Goal: Information Seeking & Learning: Learn about a topic

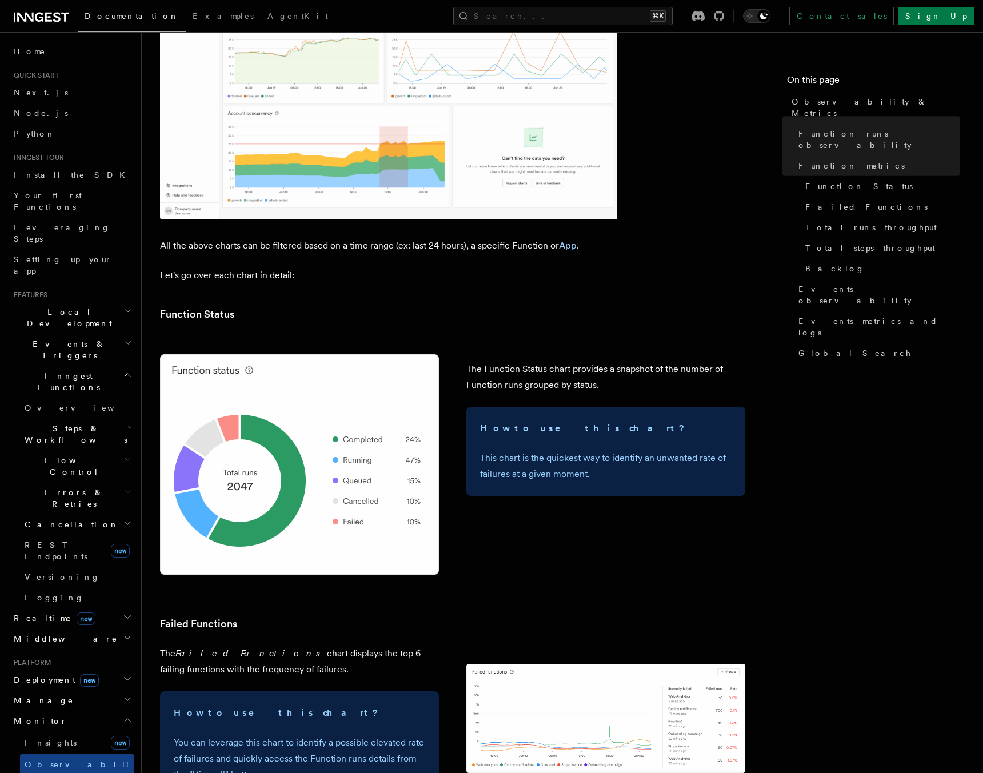
scroll to position [1109, 0]
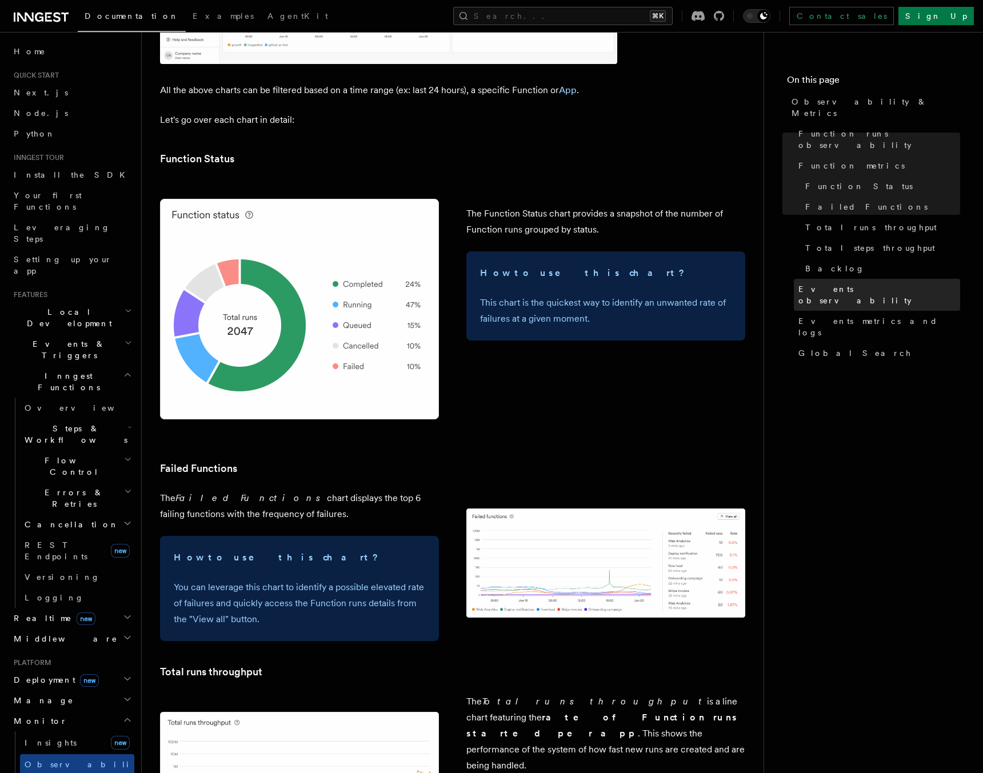
click at [828, 284] on span "Events observability" at bounding box center [880, 295] width 162 height 23
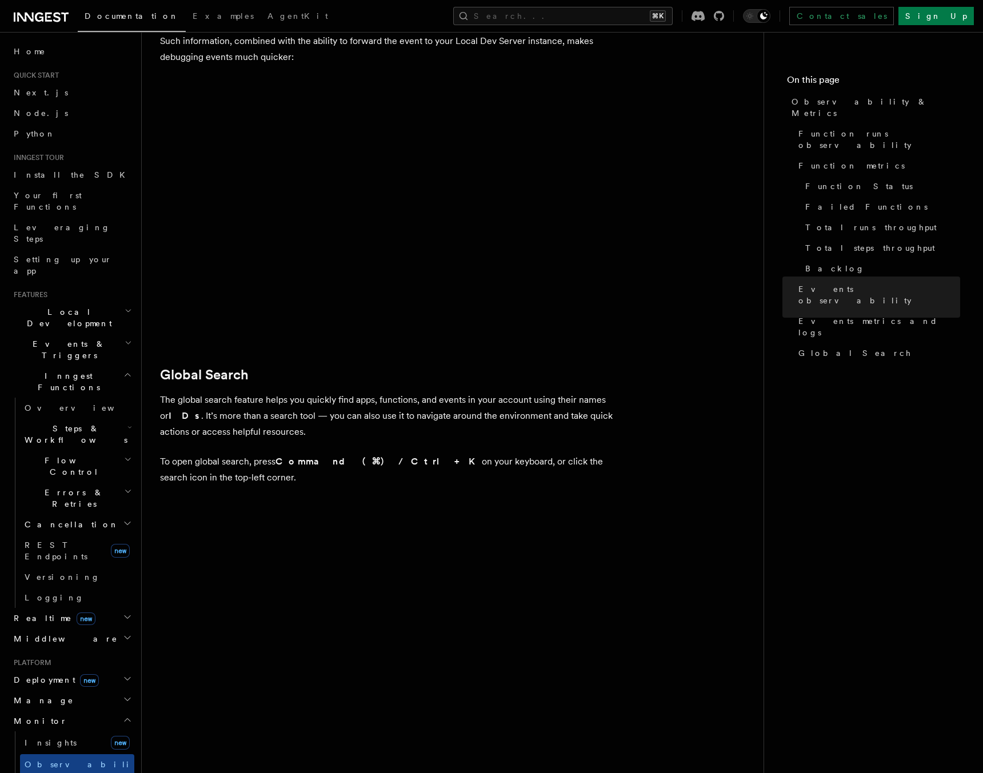
scroll to position [3541, 0]
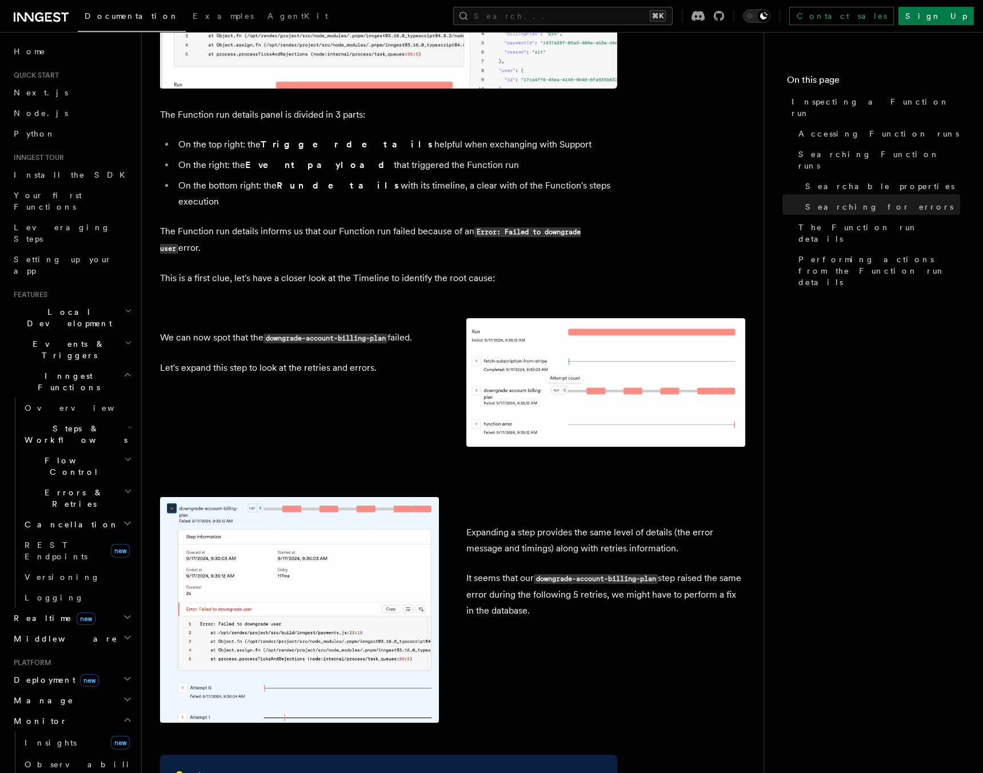
click at [64, 370] on span "Inngest Functions" at bounding box center [66, 381] width 114 height 23
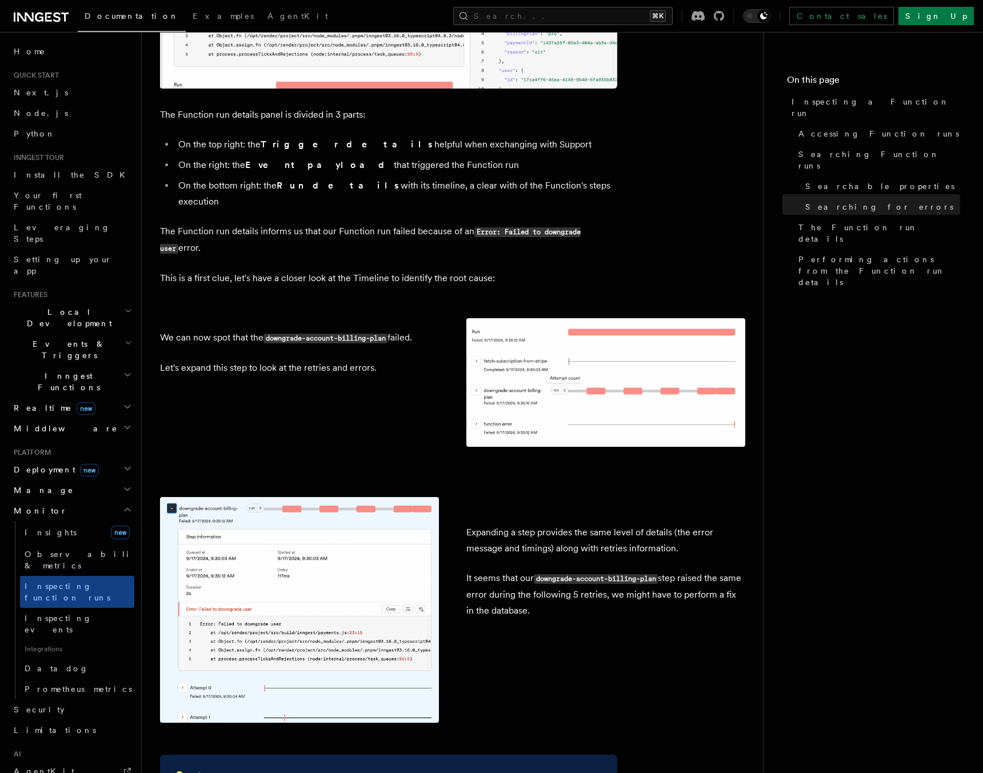
click at [64, 370] on span "Inngest Functions" at bounding box center [66, 381] width 114 height 23
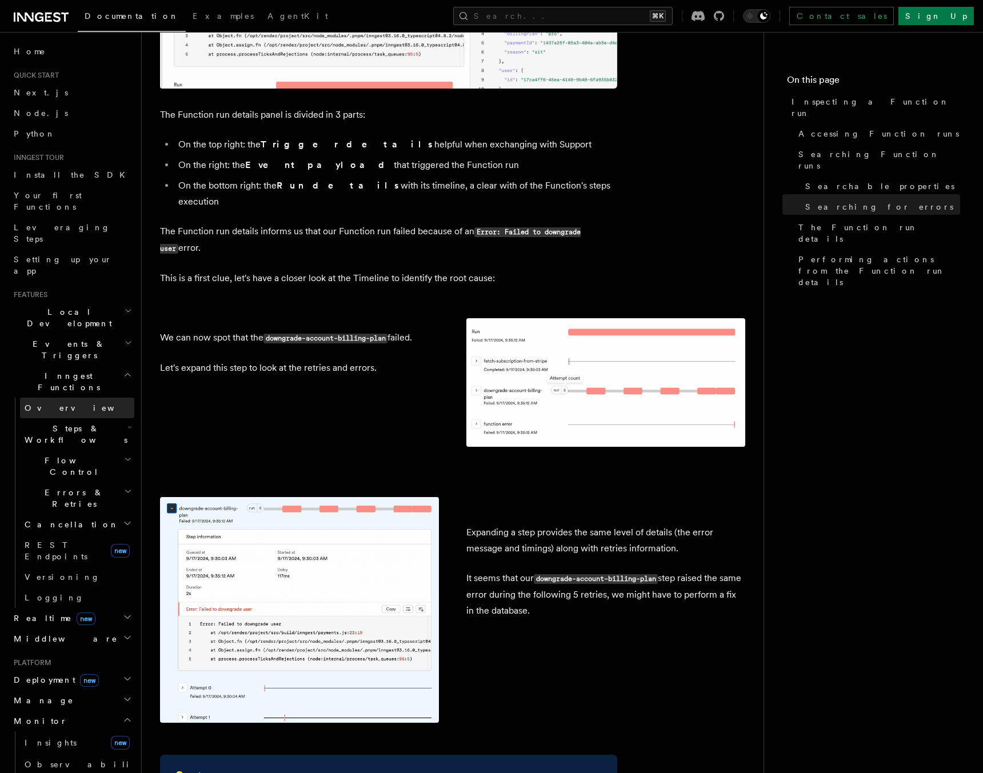
click at [46, 404] on span "Overview" at bounding box center [84, 408] width 118 height 9
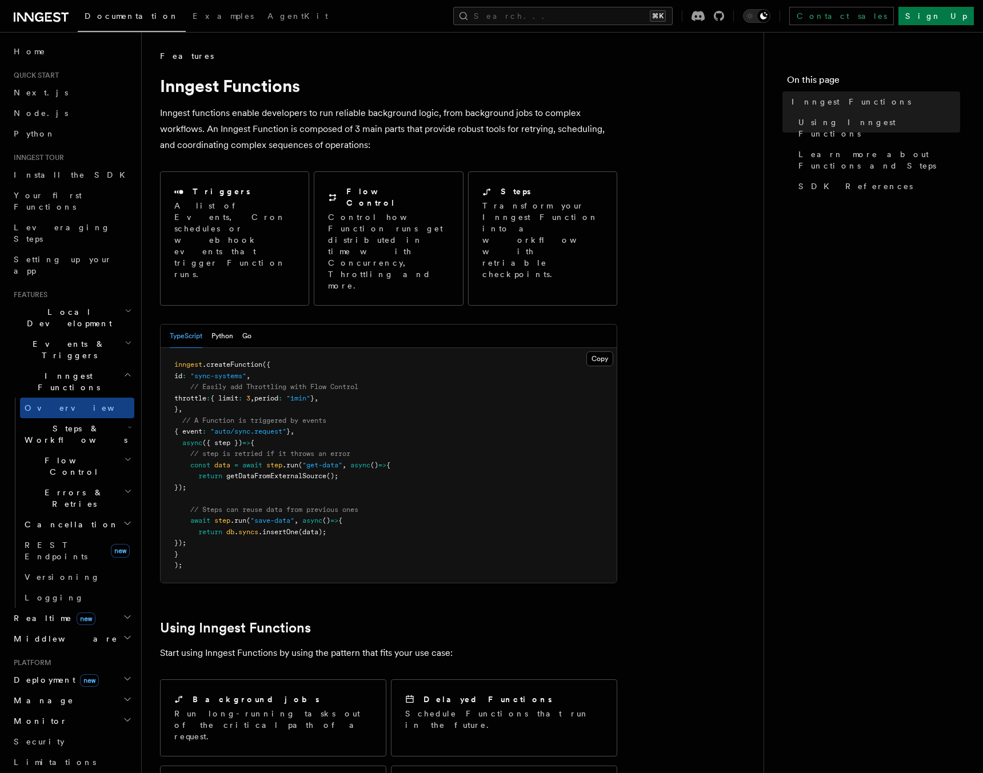
click at [129, 427] on icon "button" at bounding box center [130, 428] width 3 height 2
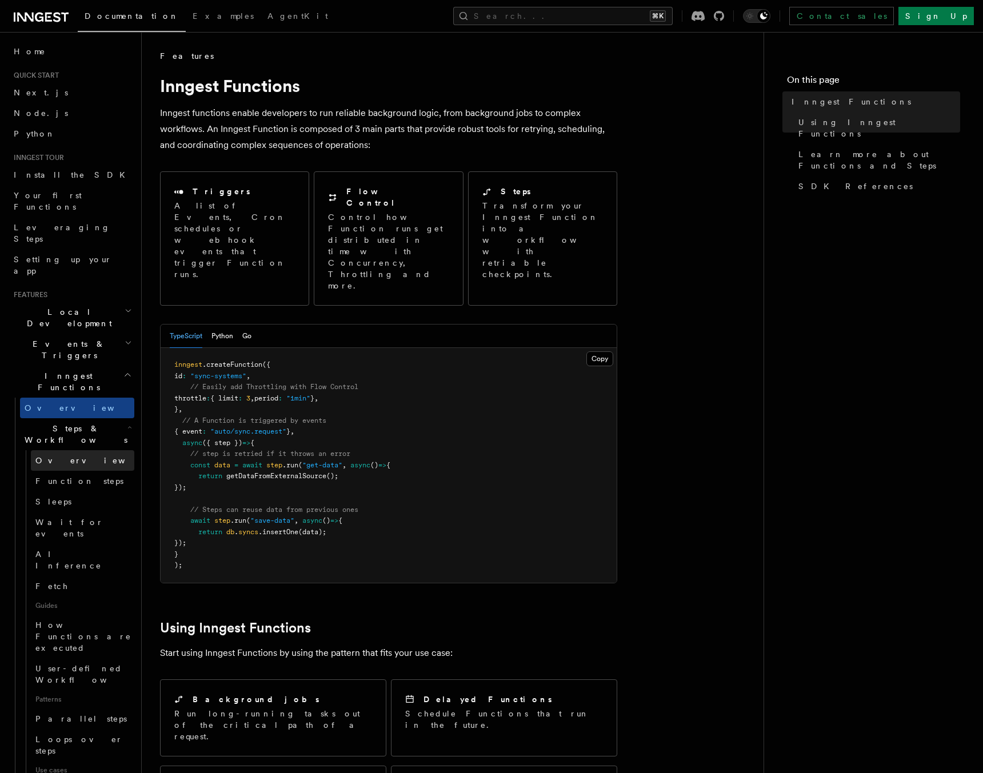
click at [57, 456] on span "Overview" at bounding box center [94, 460] width 118 height 9
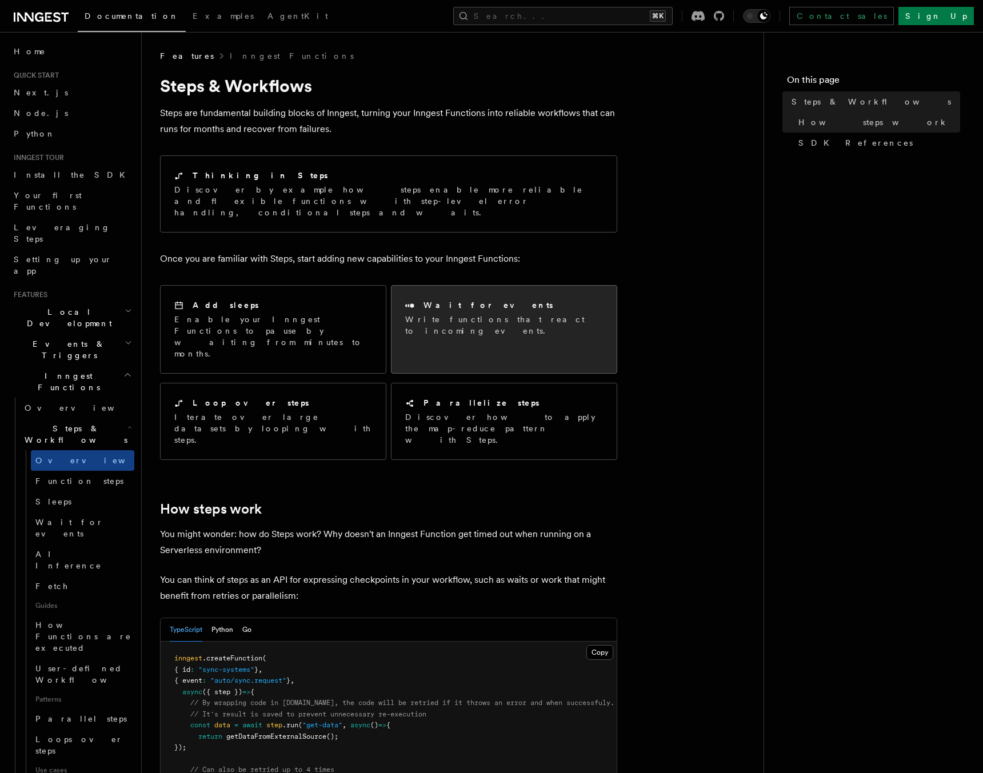
click at [453, 314] on p "Write functions that react to incoming events." at bounding box center [504, 325] width 198 height 23
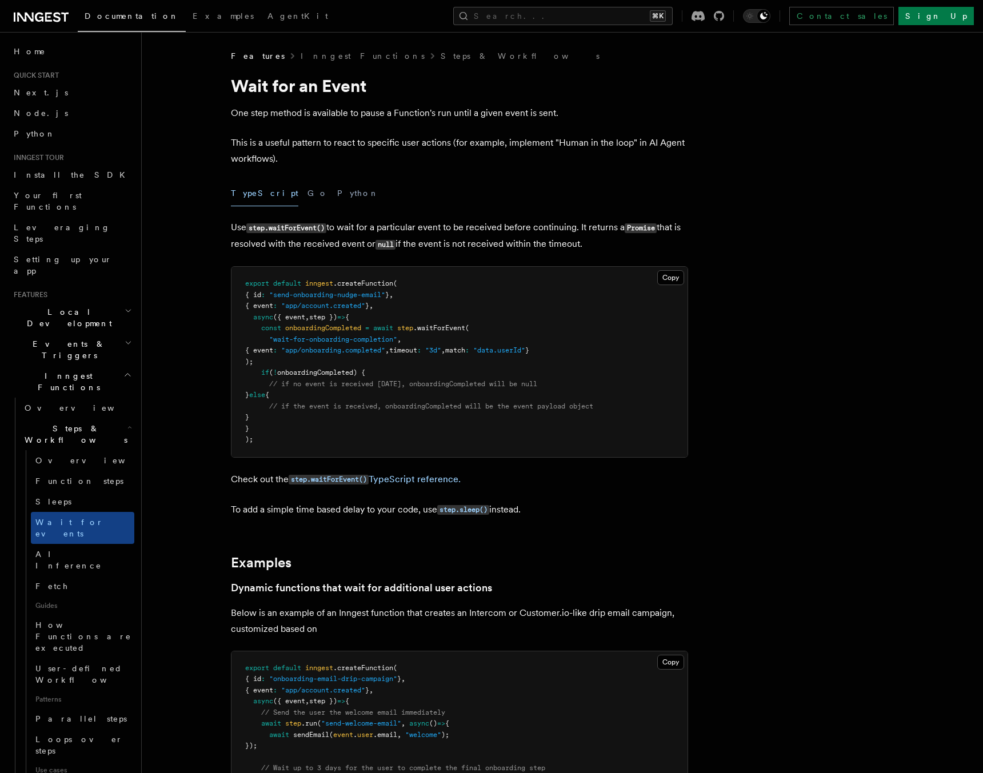
click at [437, 328] on span ".waitForEvent" at bounding box center [439, 328] width 52 height 8
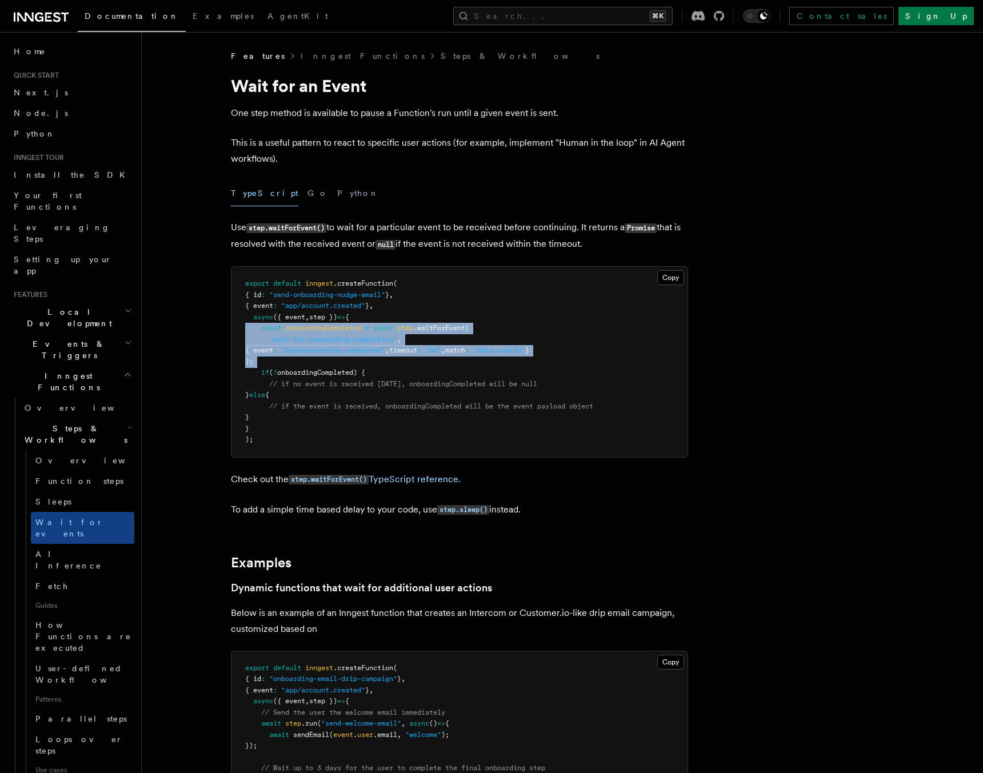
drag, startPoint x: 437, startPoint y: 328, endPoint x: 422, endPoint y: 362, distance: 38.1
click at [422, 362] on pre "export default inngest .createFunction ( { id : "send-onboarding-nudge-email" }…" at bounding box center [460, 362] width 456 height 190
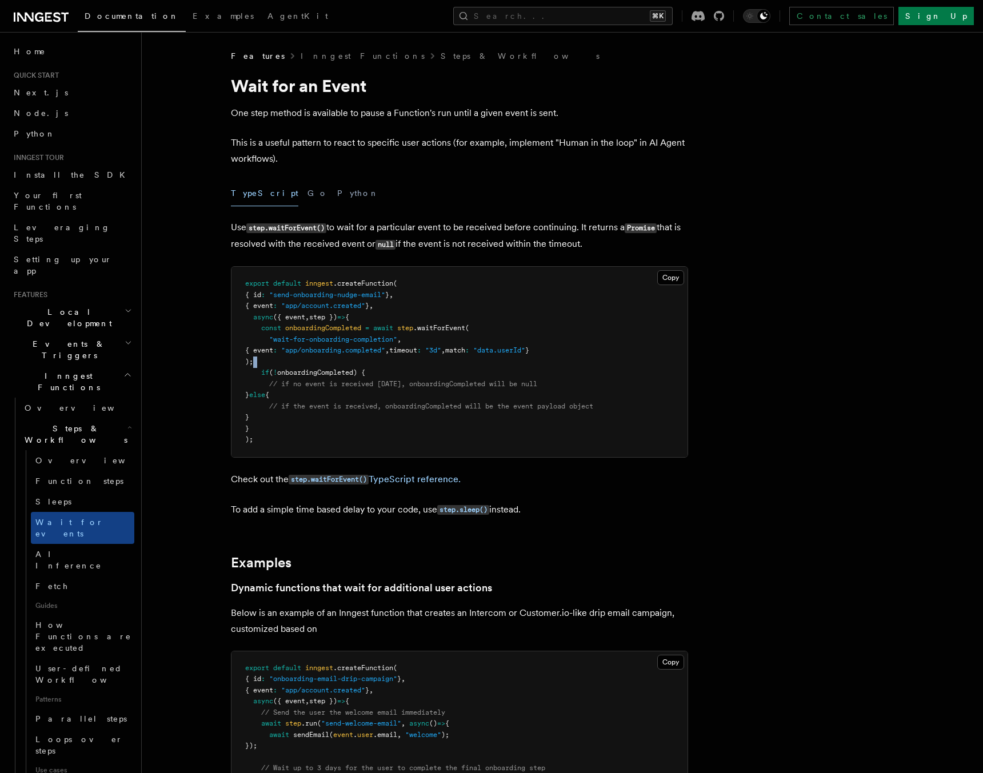
click at [422, 362] on pre "export default inngest .createFunction ( { id : "send-onboarding-nudge-email" }…" at bounding box center [460, 362] width 456 height 190
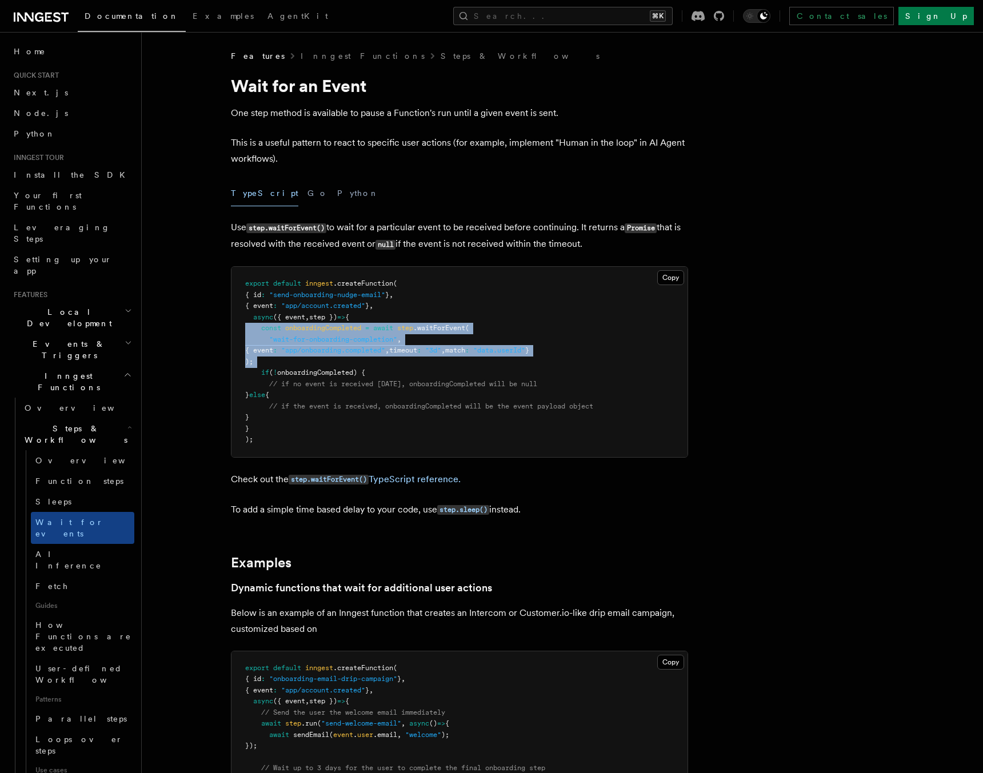
drag, startPoint x: 422, startPoint y: 362, endPoint x: 435, endPoint y: 326, distance: 38.3
click at [435, 326] on pre "export default inngest .createFunction ( { id : "send-onboarding-nudge-email" }…" at bounding box center [460, 362] width 456 height 190
click at [435, 326] on span ".waitForEvent" at bounding box center [439, 328] width 52 height 8
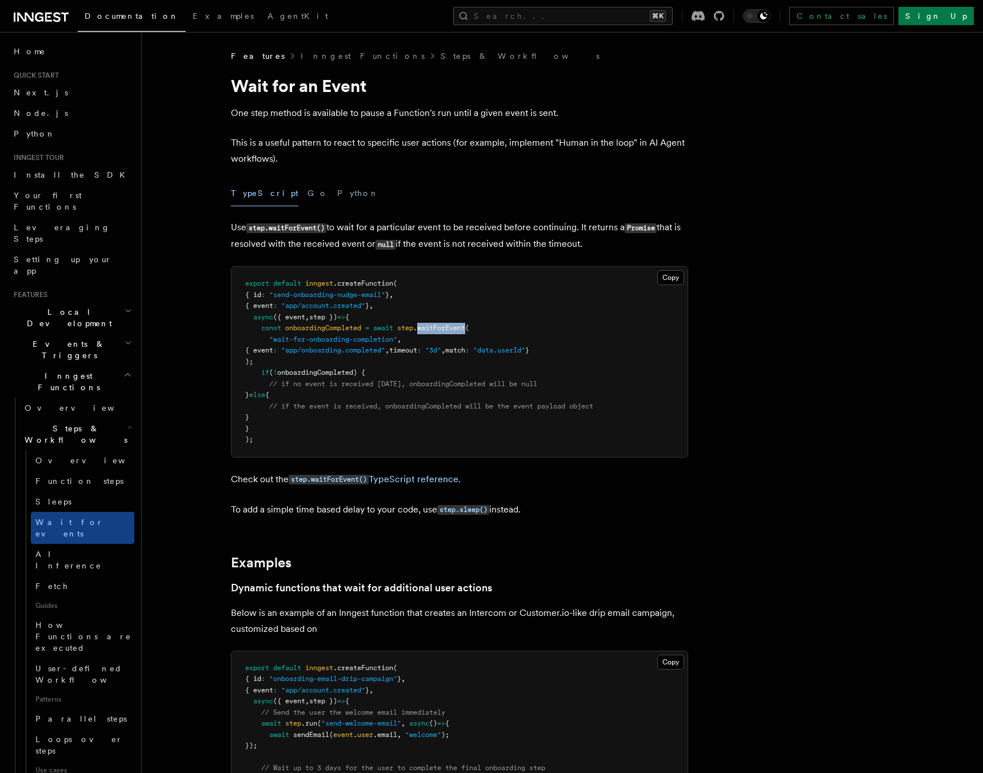
click at [435, 326] on span ".waitForEvent" at bounding box center [439, 328] width 52 height 8
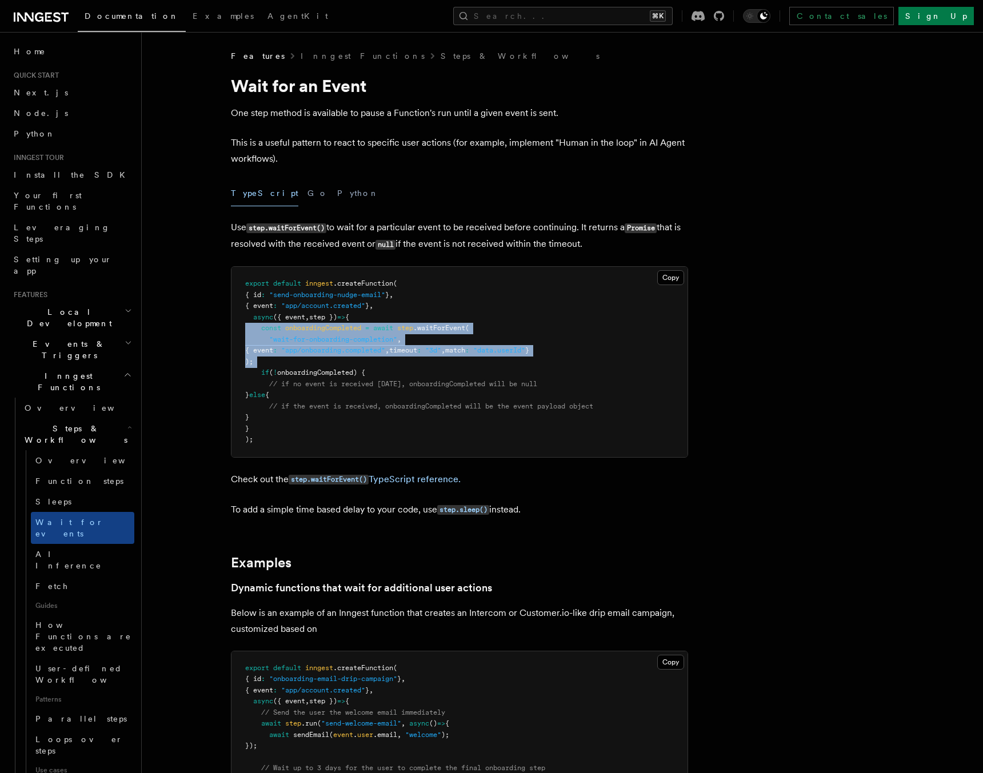
drag, startPoint x: 435, startPoint y: 326, endPoint x: 418, endPoint y: 364, distance: 41.2
click at [418, 364] on pre "export default inngest .createFunction ( { id : "send-onboarding-nudge-email" }…" at bounding box center [460, 362] width 456 height 190
click at [419, 362] on pre "export default inngest .createFunction ( { id : "send-onboarding-nudge-email" }…" at bounding box center [460, 362] width 456 height 190
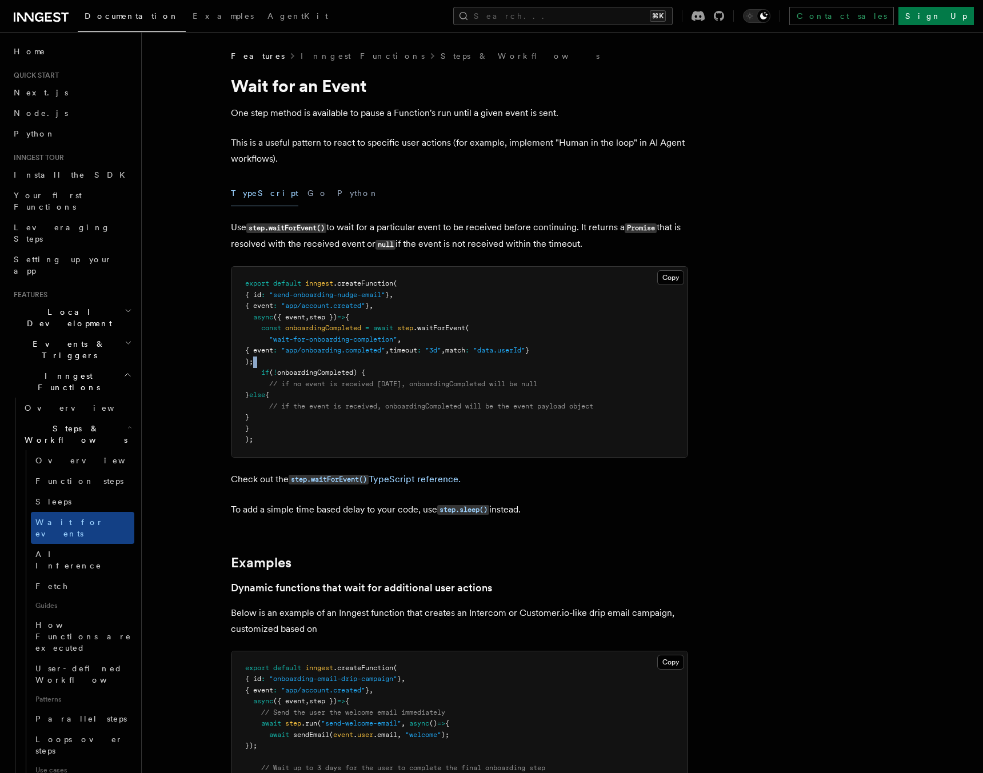
click at [419, 362] on pre "export default inngest .createFunction ( { id : "send-onboarding-nudge-email" }…" at bounding box center [460, 362] width 456 height 190
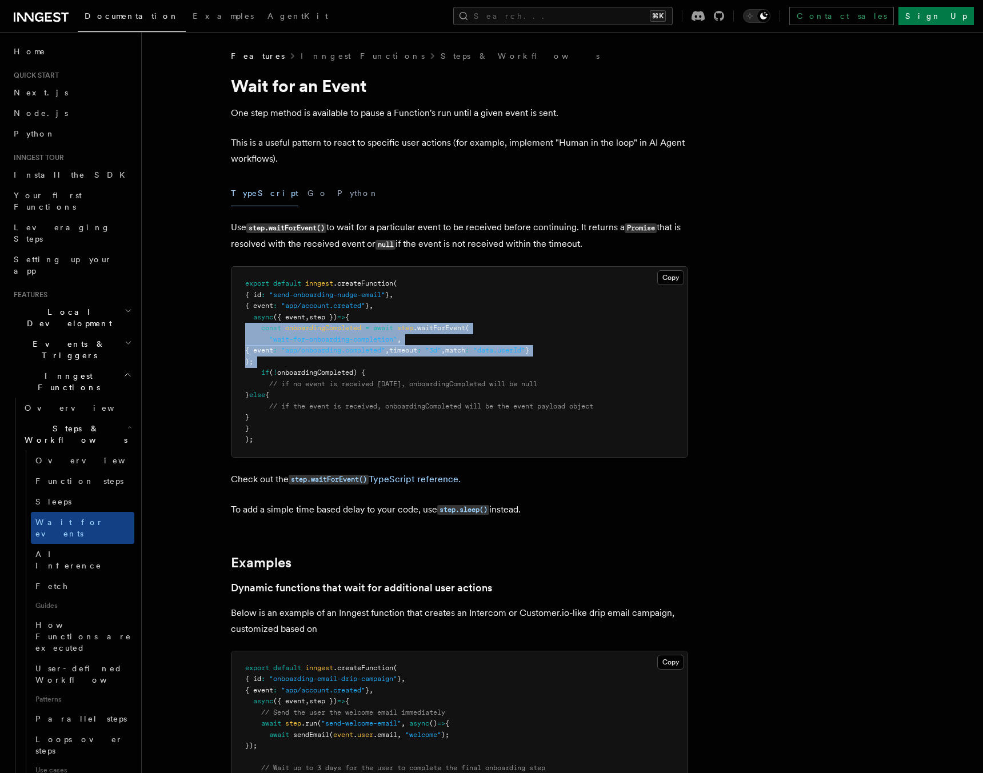
drag, startPoint x: 419, startPoint y: 362, endPoint x: 432, endPoint y: 328, distance: 36.7
click at [432, 328] on pre "export default inngest .createFunction ( { id : "send-onboarding-nudge-email" }…" at bounding box center [460, 362] width 456 height 190
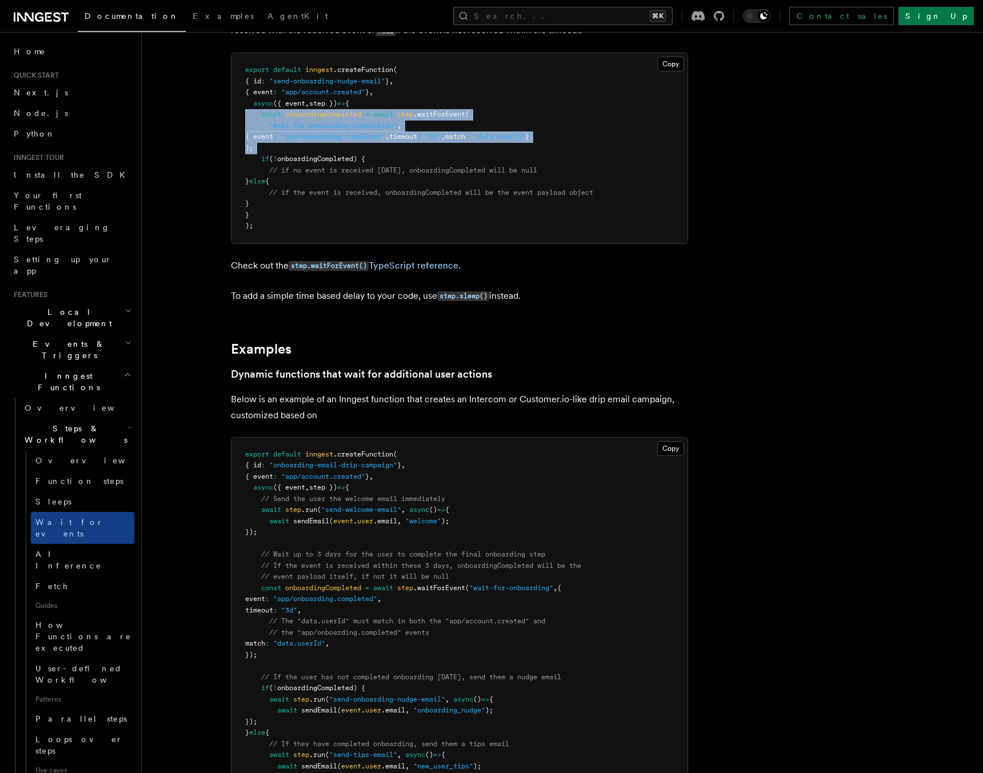
scroll to position [215, 0]
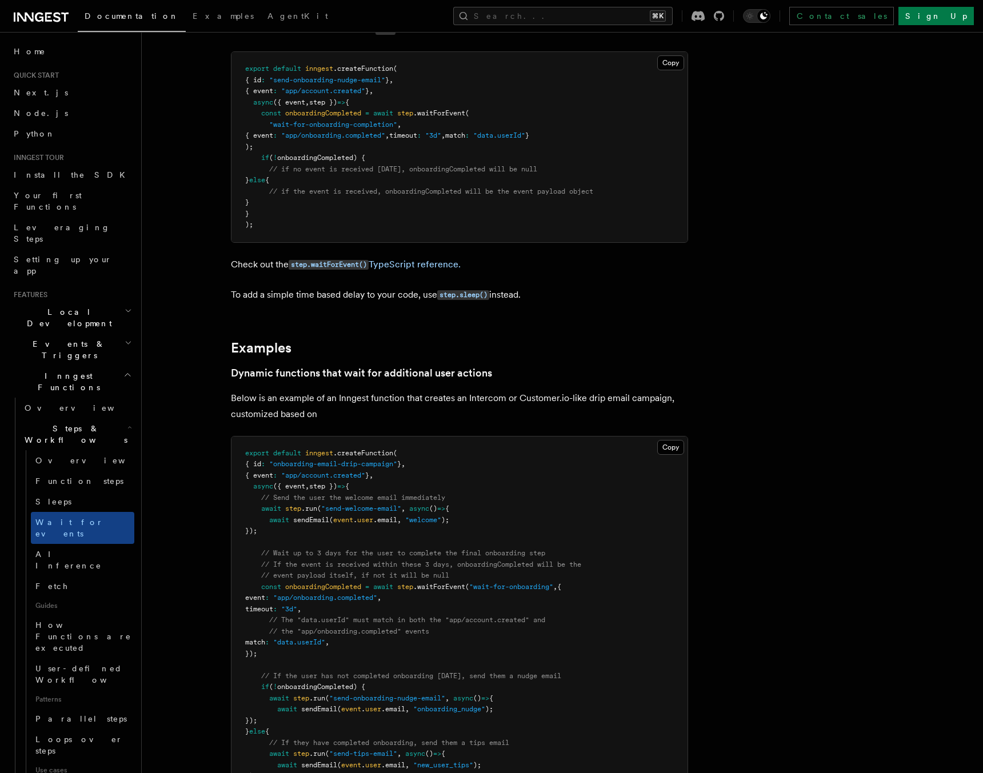
click at [428, 553] on span "// Wait up to 3 days for the user to complete the final onboarding step" at bounding box center [403, 553] width 284 height 8
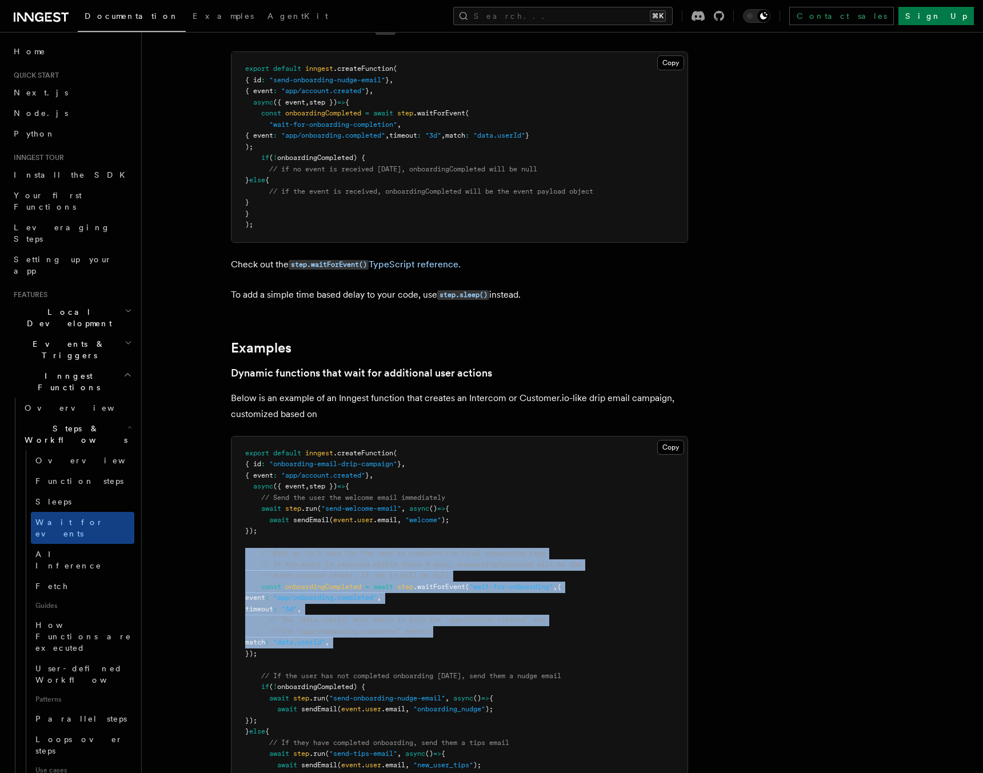
drag, startPoint x: 428, startPoint y: 553, endPoint x: 445, endPoint y: 647, distance: 95.2
click at [445, 648] on pre "export default inngest .createFunction ( { id : "onboarding-email-drip-campaign…" at bounding box center [460, 632] width 456 height 391
click at [445, 647] on pre "export default inngest .createFunction ( { id : "onboarding-email-drip-campaign…" at bounding box center [460, 632] width 456 height 391
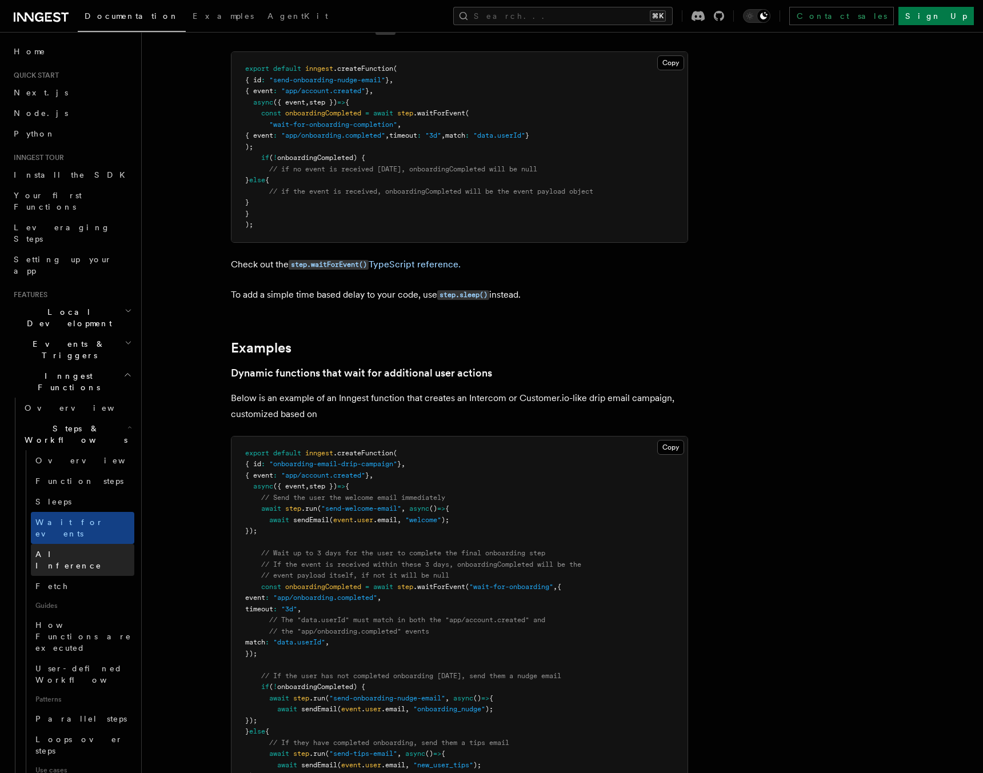
click at [77, 550] on span "AI Inference" at bounding box center [68, 560] width 66 height 21
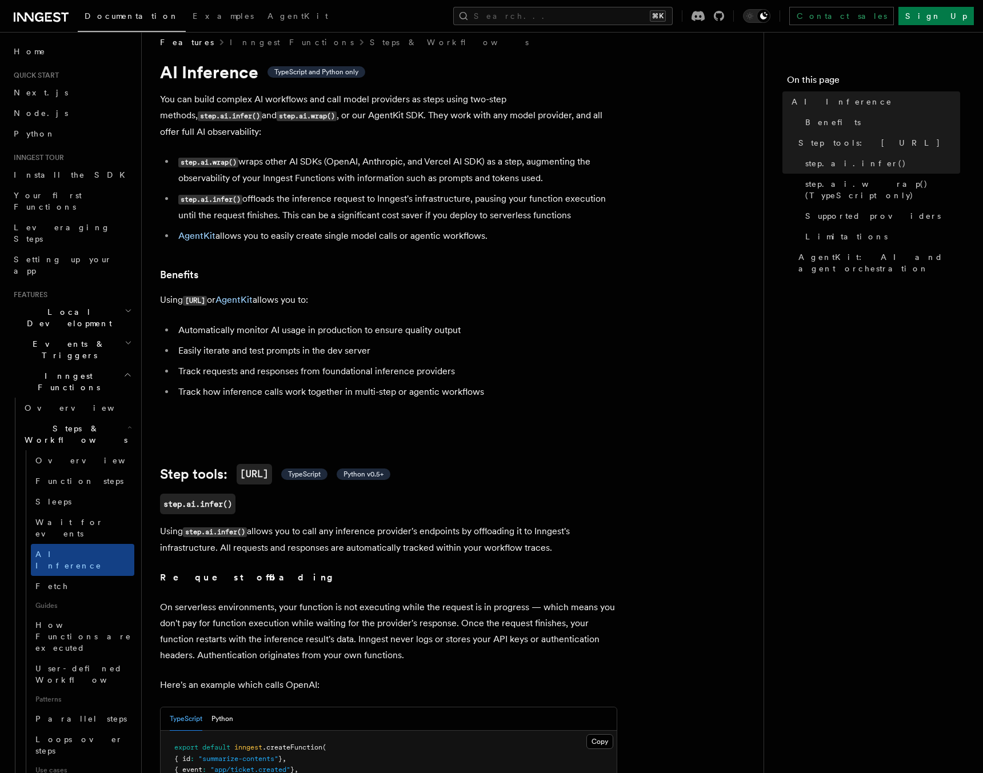
scroll to position [11, 0]
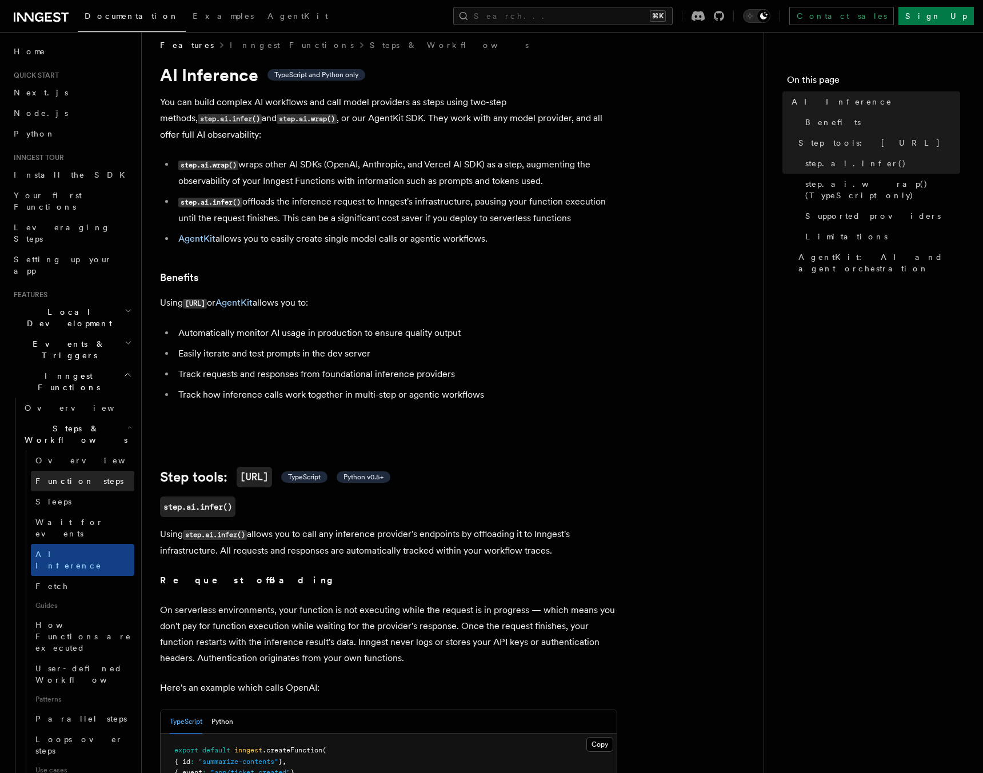
click at [66, 477] on span "Function steps" at bounding box center [79, 481] width 88 height 9
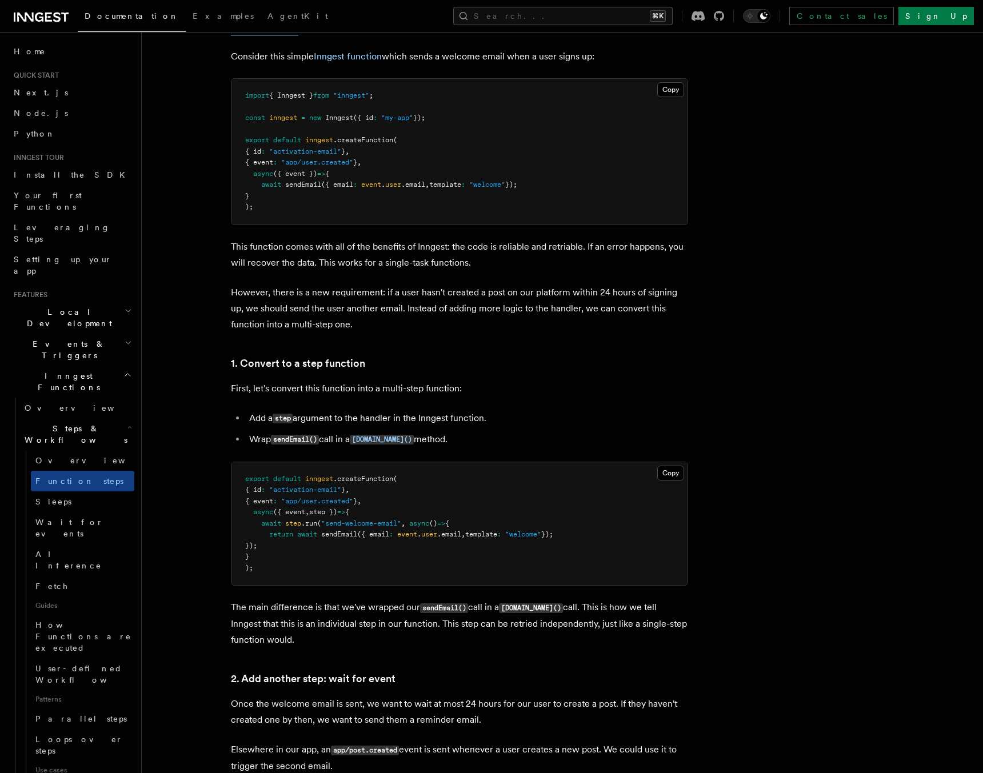
scroll to position [432, 0]
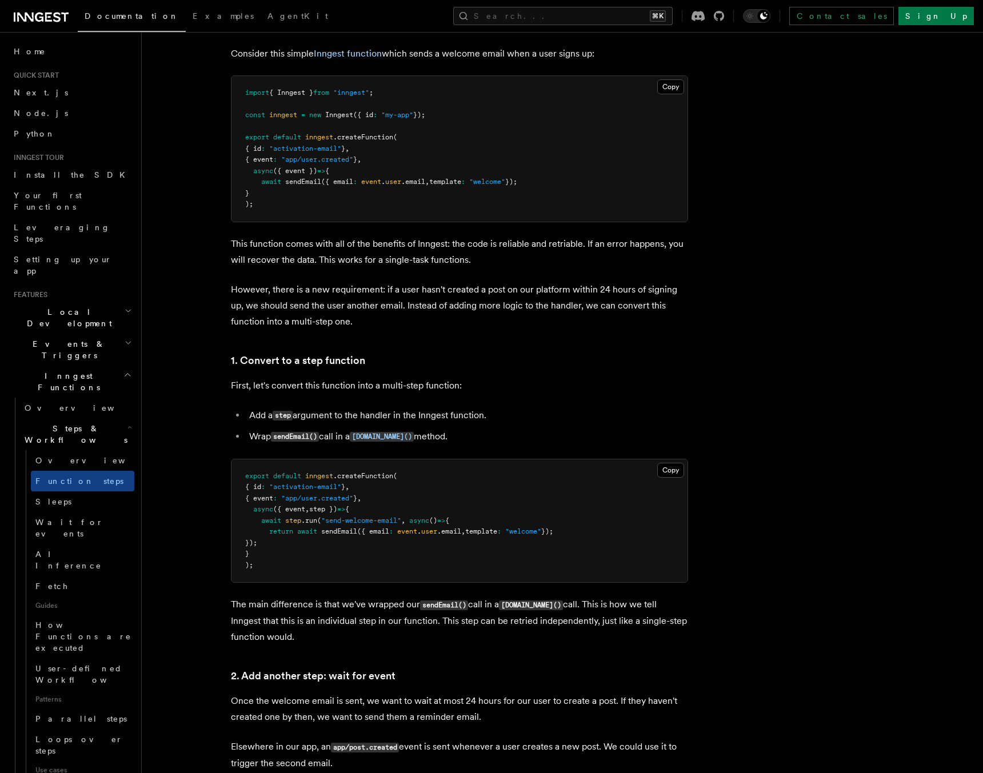
click at [301, 524] on span "step" at bounding box center [293, 521] width 16 height 8
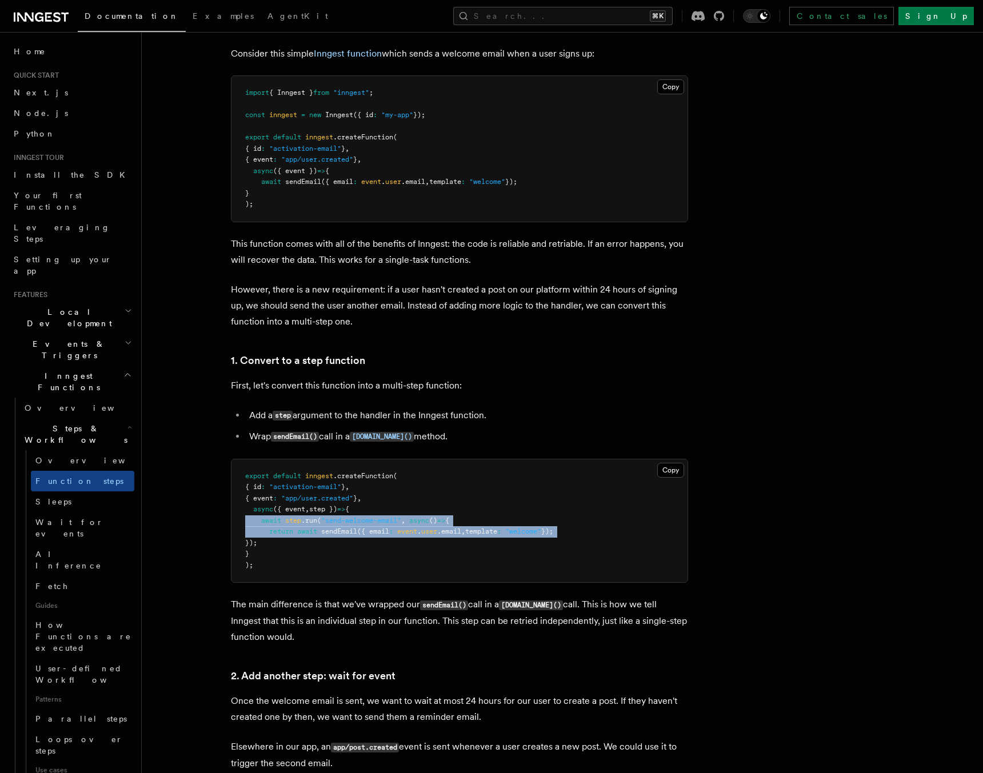
drag, startPoint x: 301, startPoint y: 524, endPoint x: 311, endPoint y: 532, distance: 12.2
click at [311, 532] on code "export default inngest .createFunction ( { id : "activation-email" } , { event …" at bounding box center [399, 520] width 308 height 97
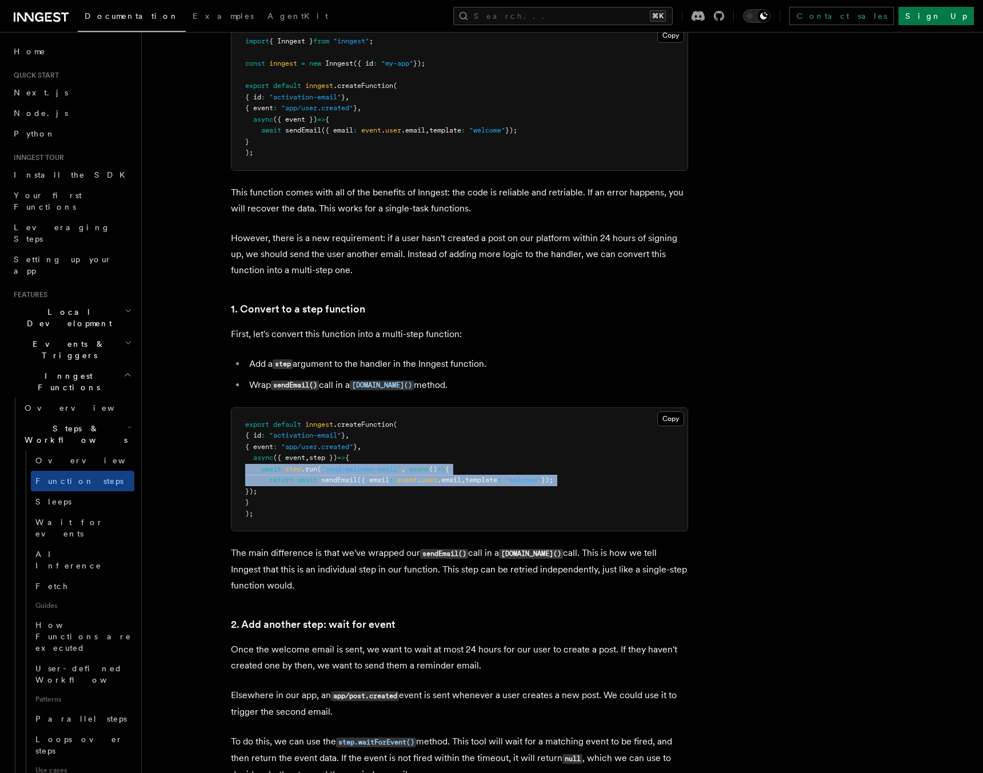
scroll to position [492, 0]
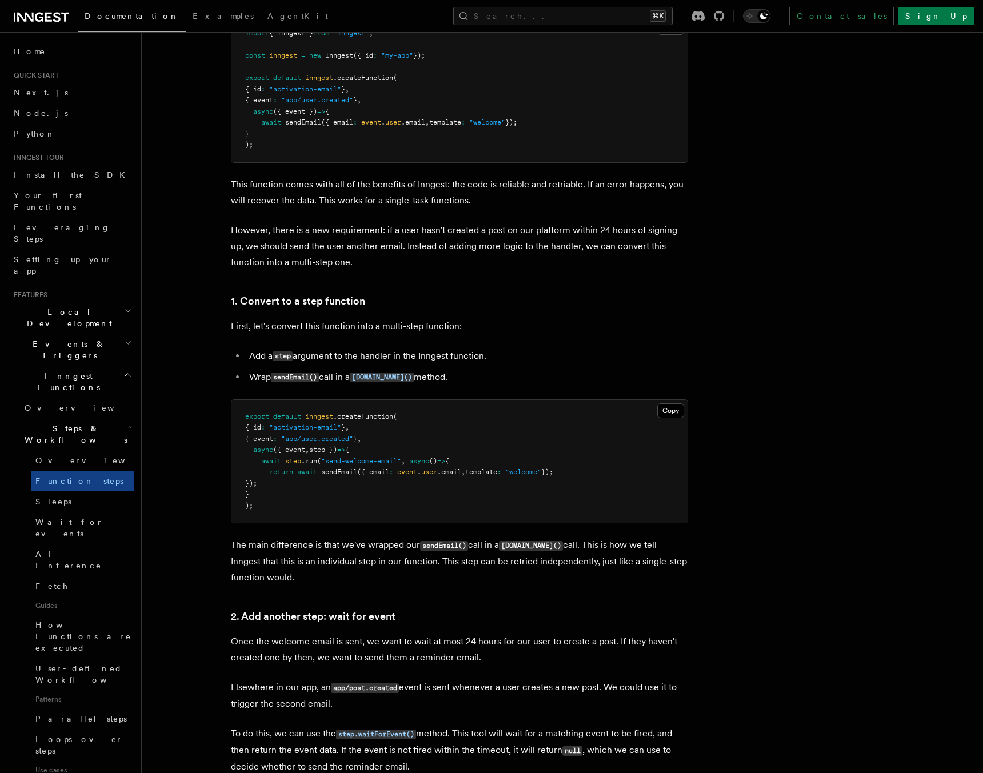
click at [423, 568] on p "The main difference is that we've wrapped our sendEmail() call in a step.run() …" at bounding box center [459, 561] width 457 height 49
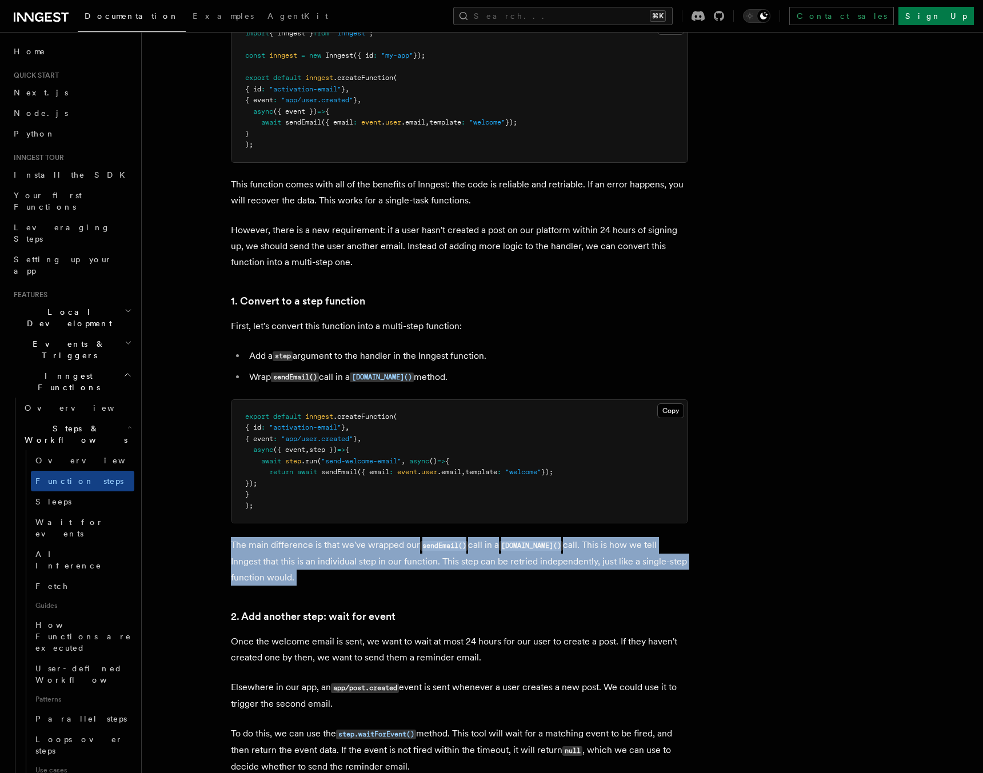
click at [423, 568] on p "The main difference is that we've wrapped our sendEmail() call in a step.run() …" at bounding box center [459, 561] width 457 height 49
click at [356, 564] on p "The main difference is that we've wrapped our sendEmail() call in a step.run() …" at bounding box center [459, 561] width 457 height 49
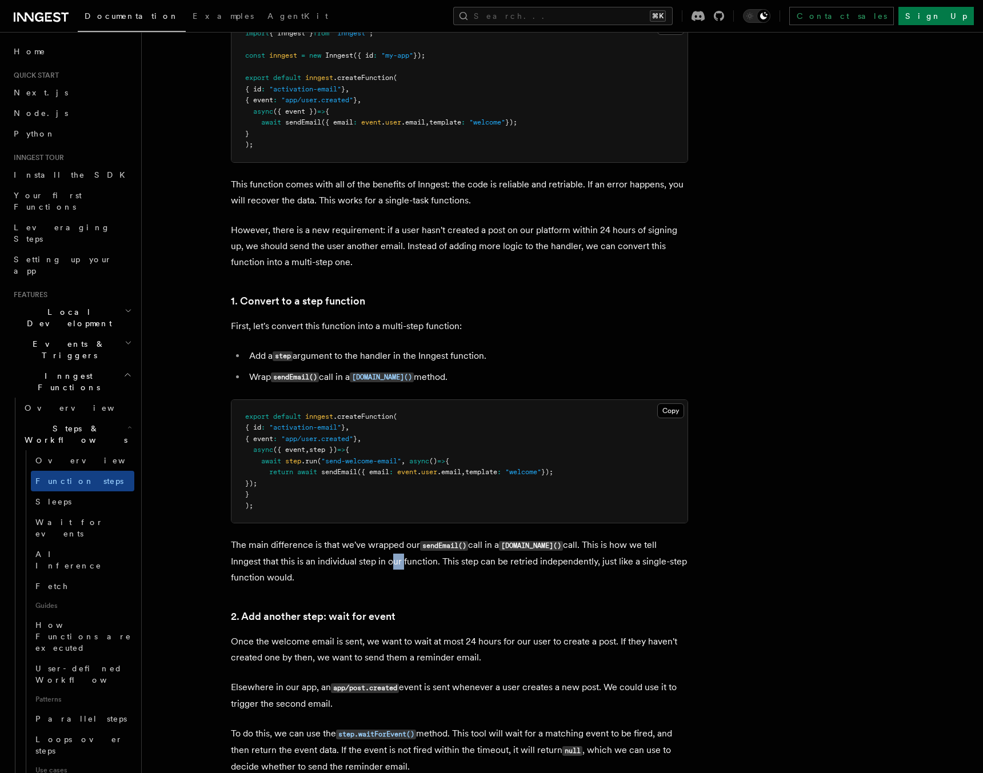
click at [356, 564] on p "The main difference is that we've wrapped our sendEmail() call in a step.run() …" at bounding box center [459, 561] width 457 height 49
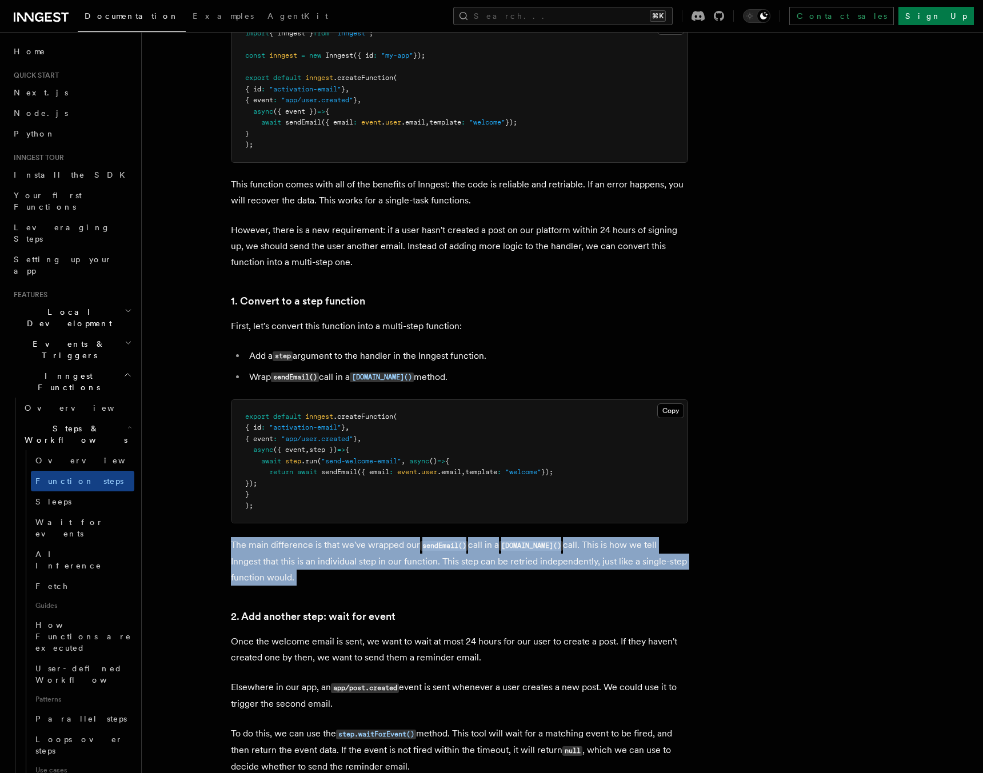
drag, startPoint x: 356, startPoint y: 564, endPoint x: 353, endPoint y: 570, distance: 6.7
click at [353, 570] on p "The main difference is that we've wrapped our sendEmail() call in a step.run() …" at bounding box center [459, 561] width 457 height 49
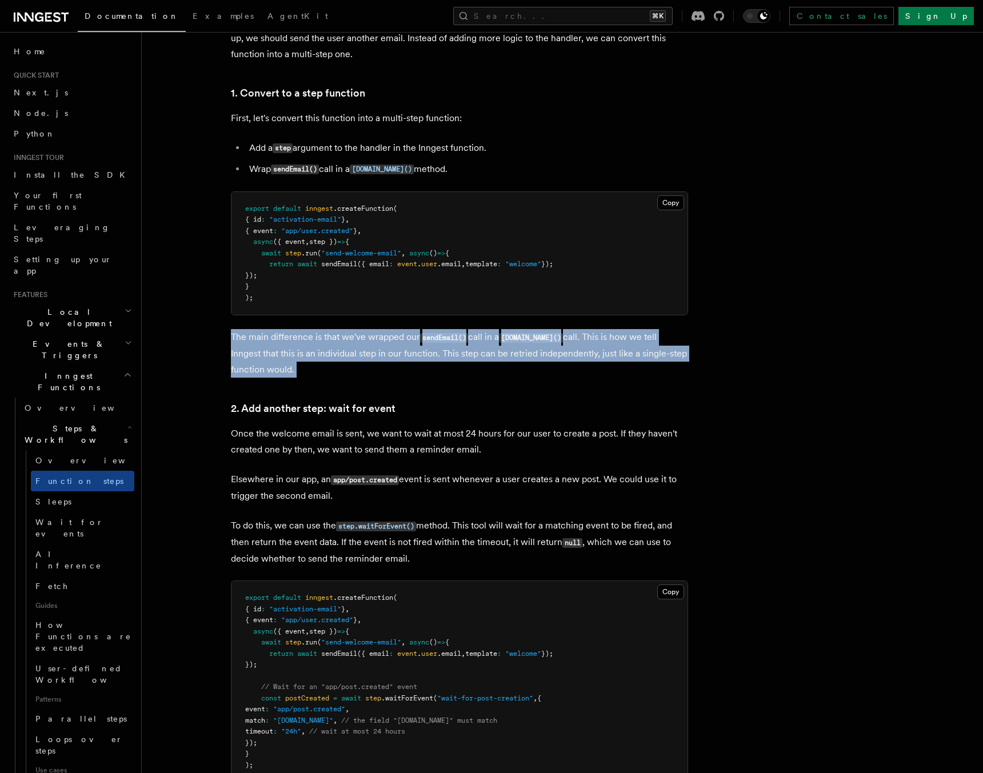
scroll to position [710, 0]
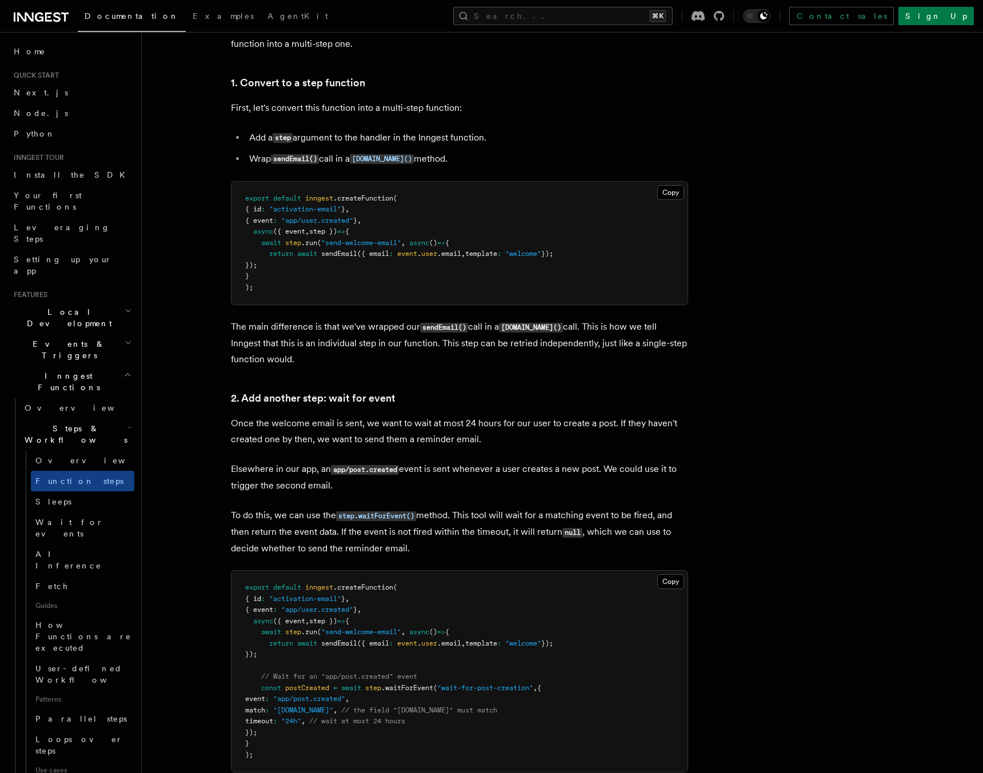
click at [375, 424] on p "Once the welcome email is sent, we want to wait at most 24 hours for our user t…" at bounding box center [459, 432] width 457 height 32
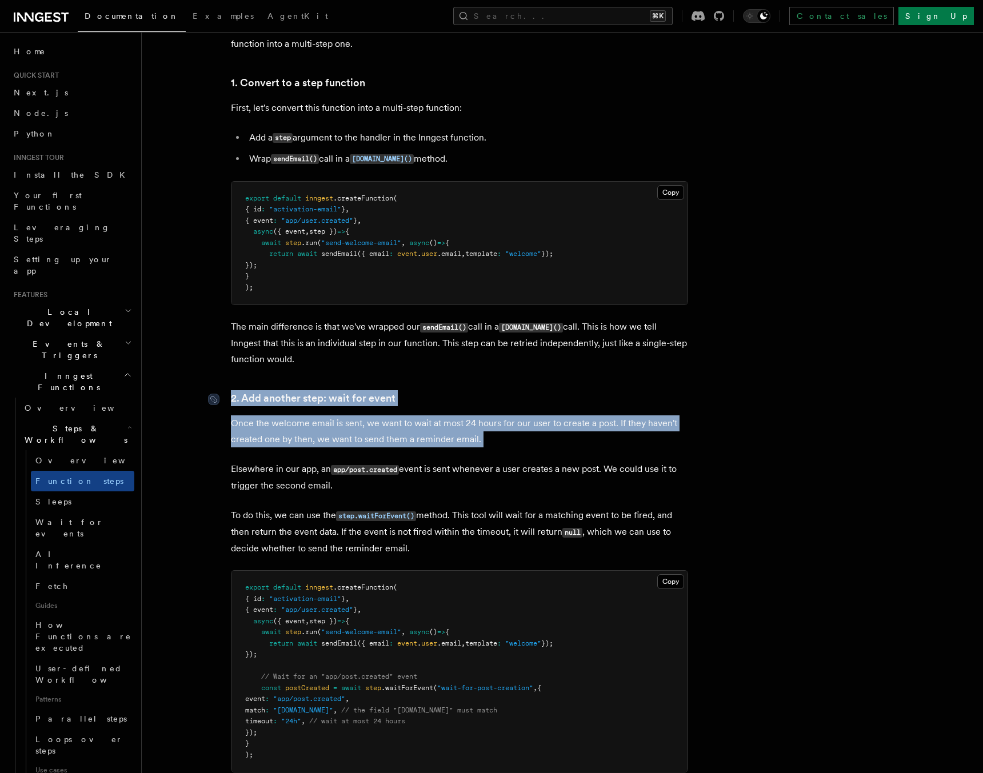
drag, startPoint x: 375, startPoint y: 424, endPoint x: 386, endPoint y: 400, distance: 25.8
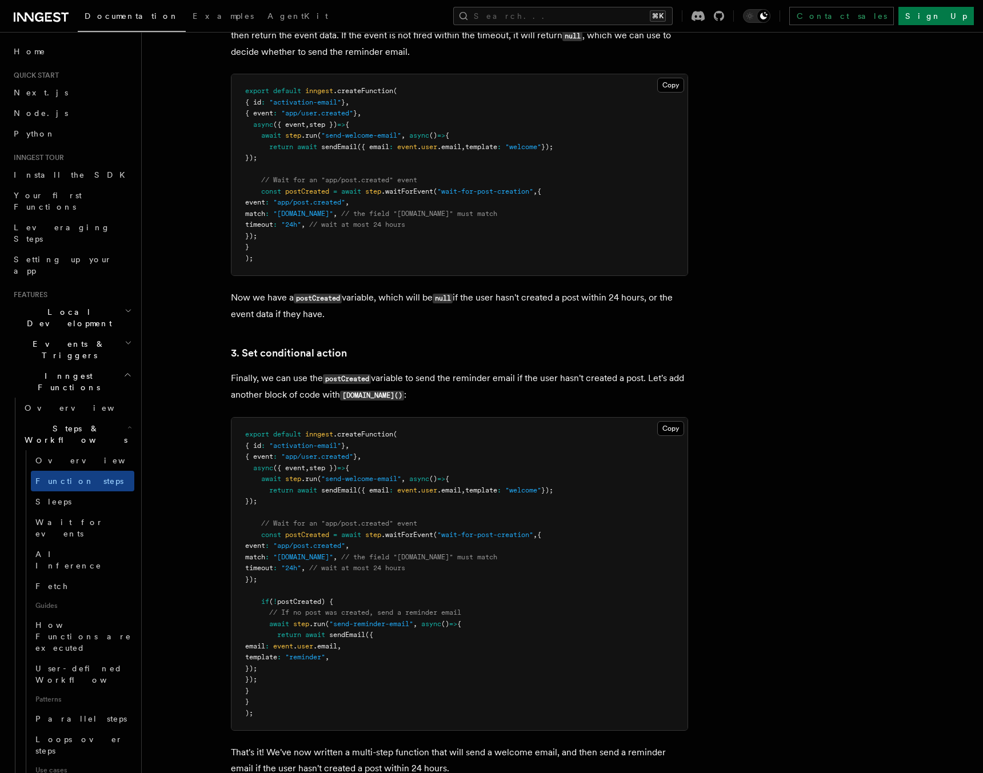
scroll to position [1215, 0]
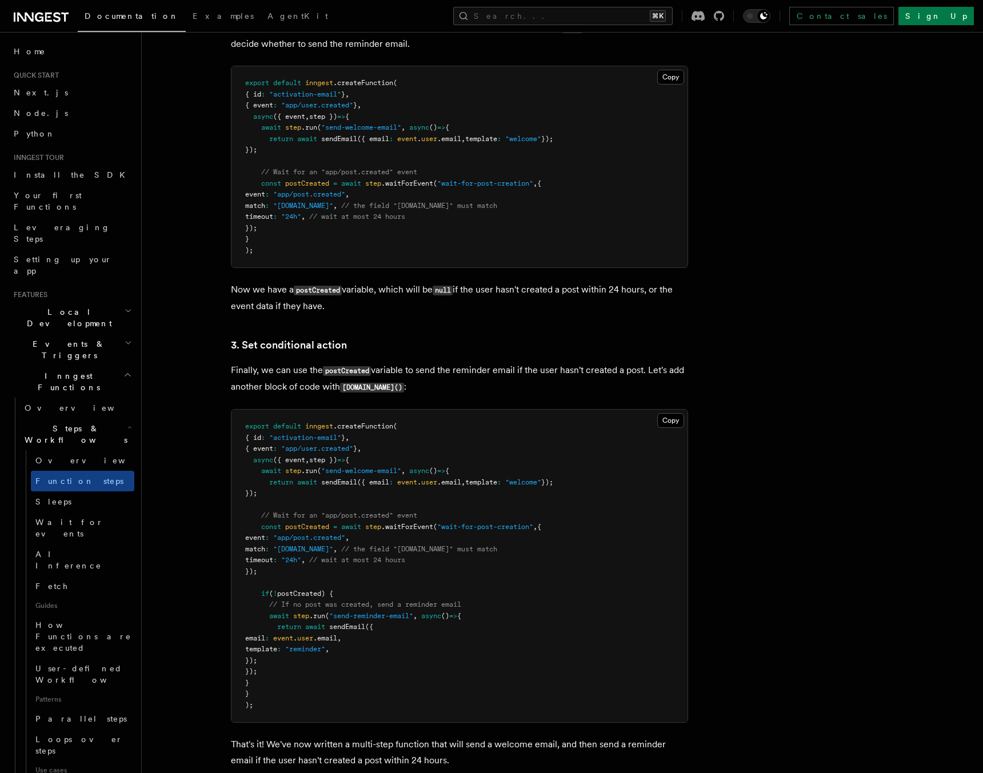
click at [313, 525] on span "postCreated" at bounding box center [307, 527] width 44 height 8
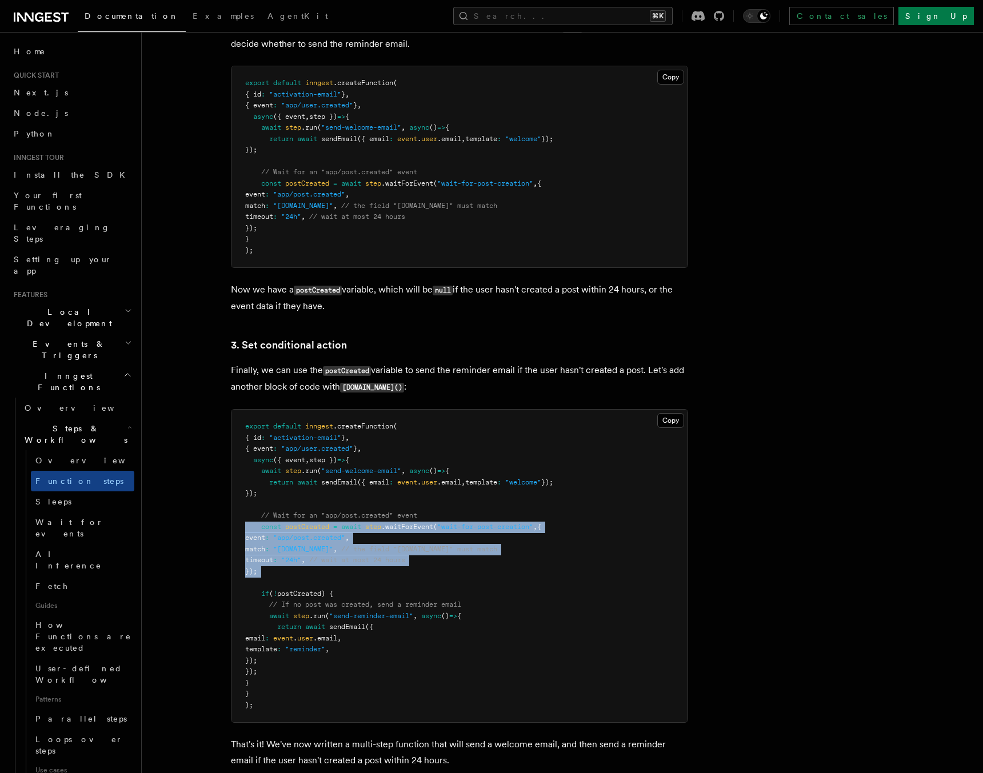
drag, startPoint x: 313, startPoint y: 525, endPoint x: 305, endPoint y: 567, distance: 42.5
click at [305, 567] on pre "export default inngest .createFunction ( { id : "activation-email" } , { event …" at bounding box center [460, 566] width 456 height 313
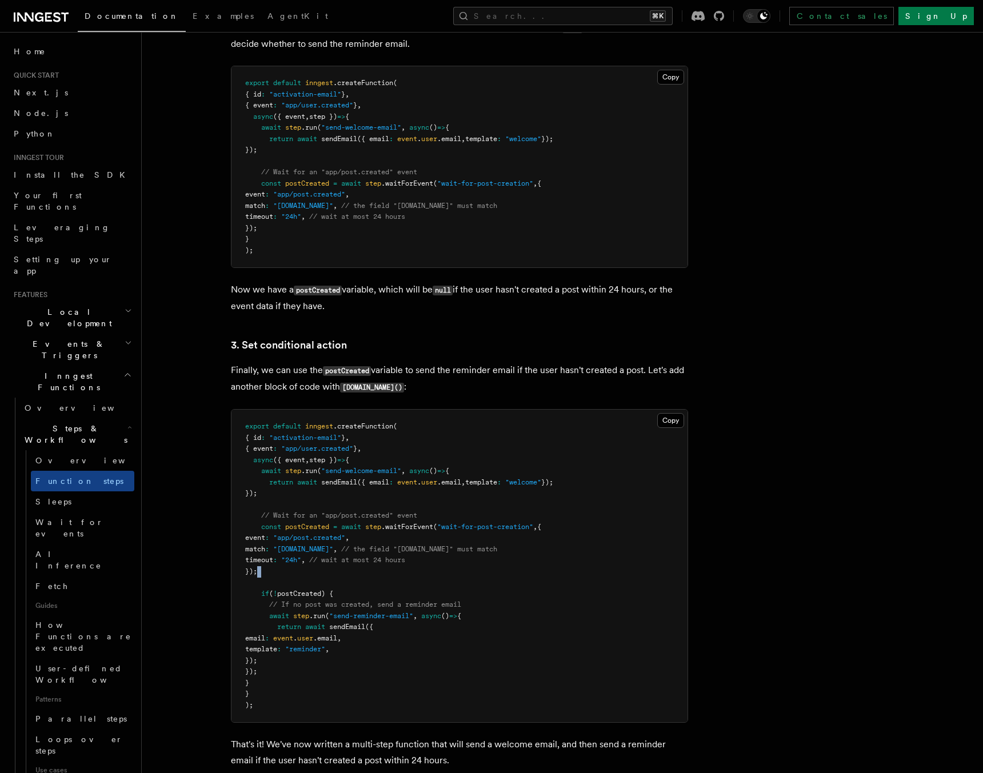
click at [305, 567] on pre "export default inngest .createFunction ( { id : "activation-email" } , { event …" at bounding box center [460, 566] width 456 height 313
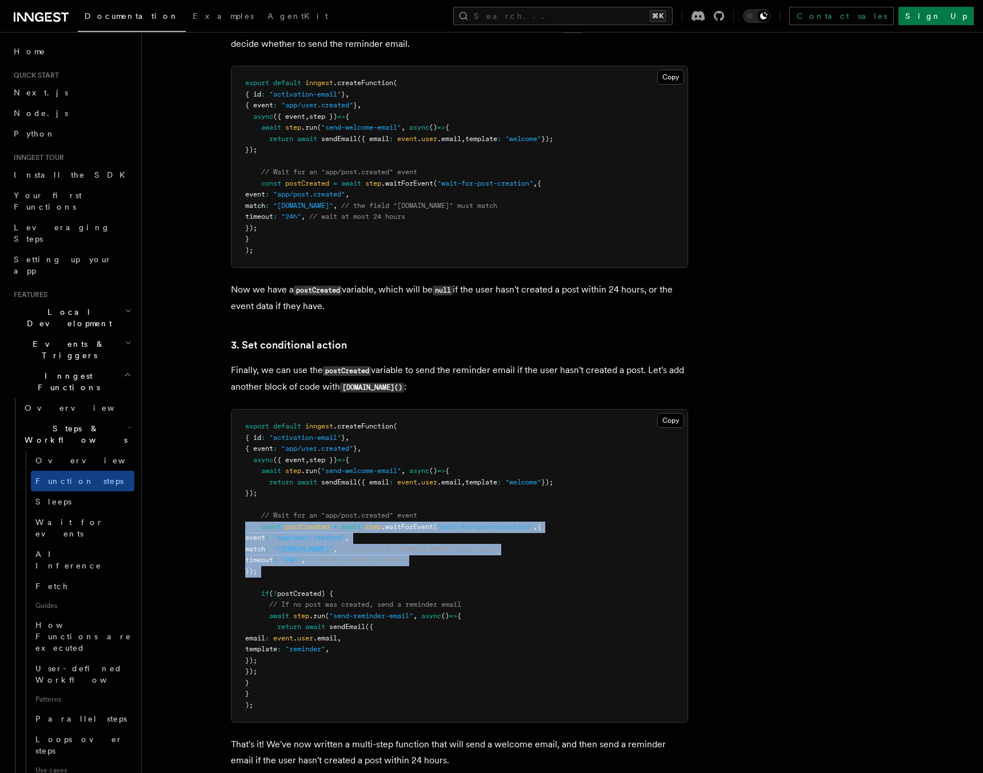
drag, startPoint x: 305, startPoint y: 567, endPoint x: 317, endPoint y: 526, distance: 42.9
click at [317, 526] on pre "export default inngest .createFunction ( { id : "activation-email" } , { event …" at bounding box center [460, 566] width 456 height 313
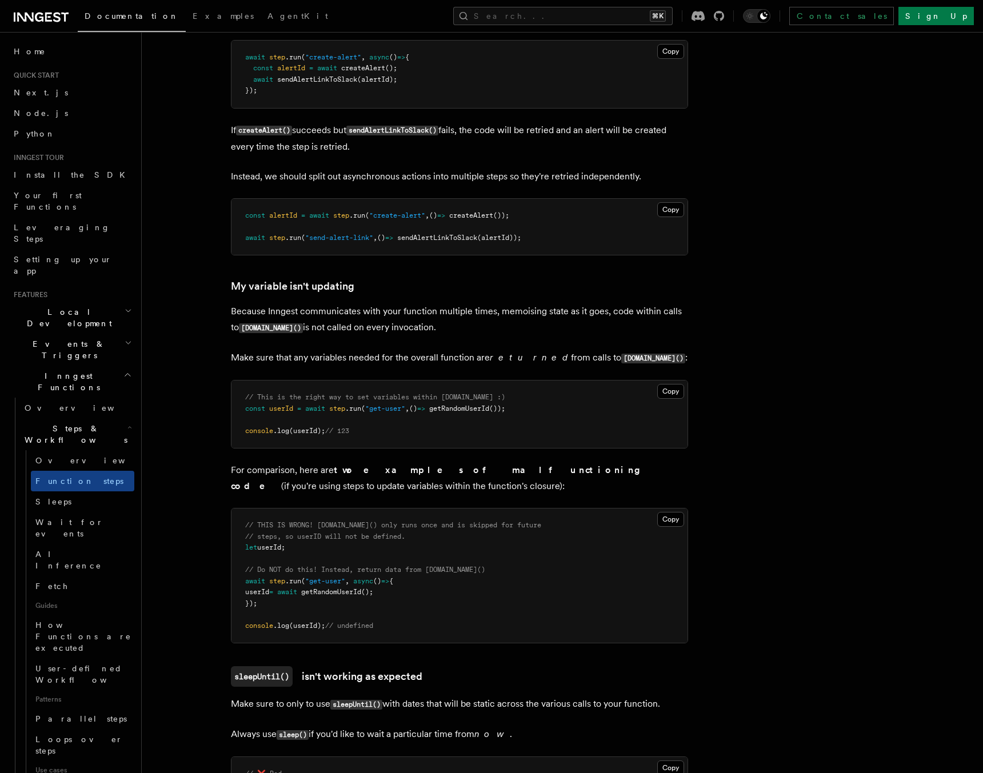
scroll to position [2723, 0]
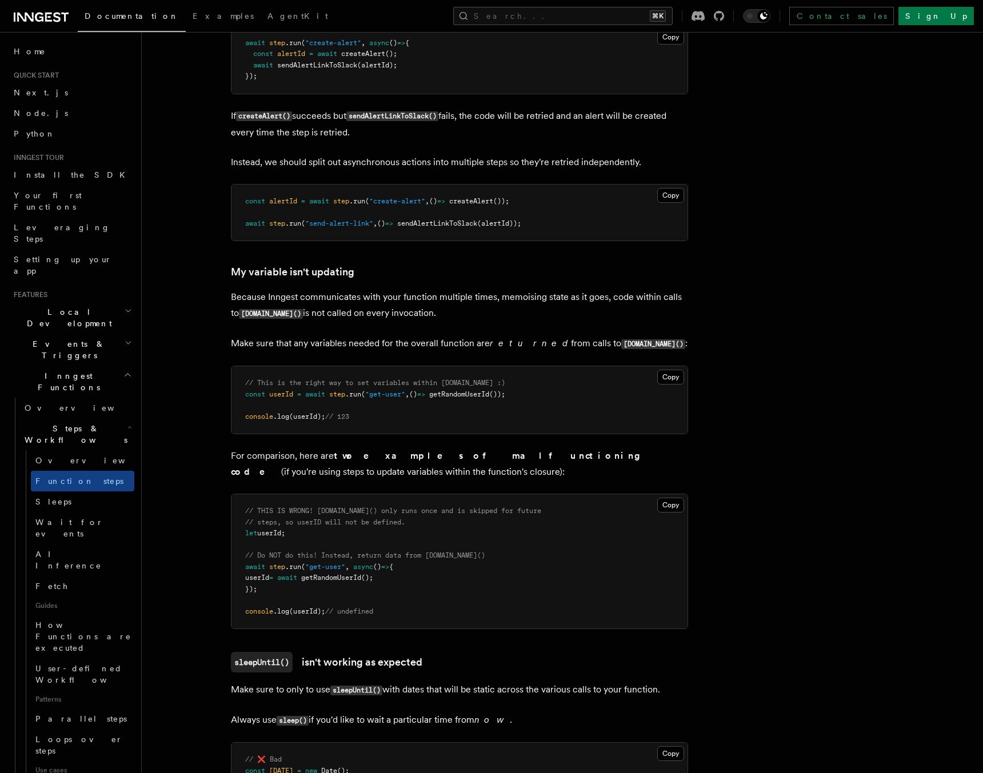
click at [375, 464] on p "For comparison, here are two examples of malfunctioning code (if you're using s…" at bounding box center [459, 464] width 457 height 32
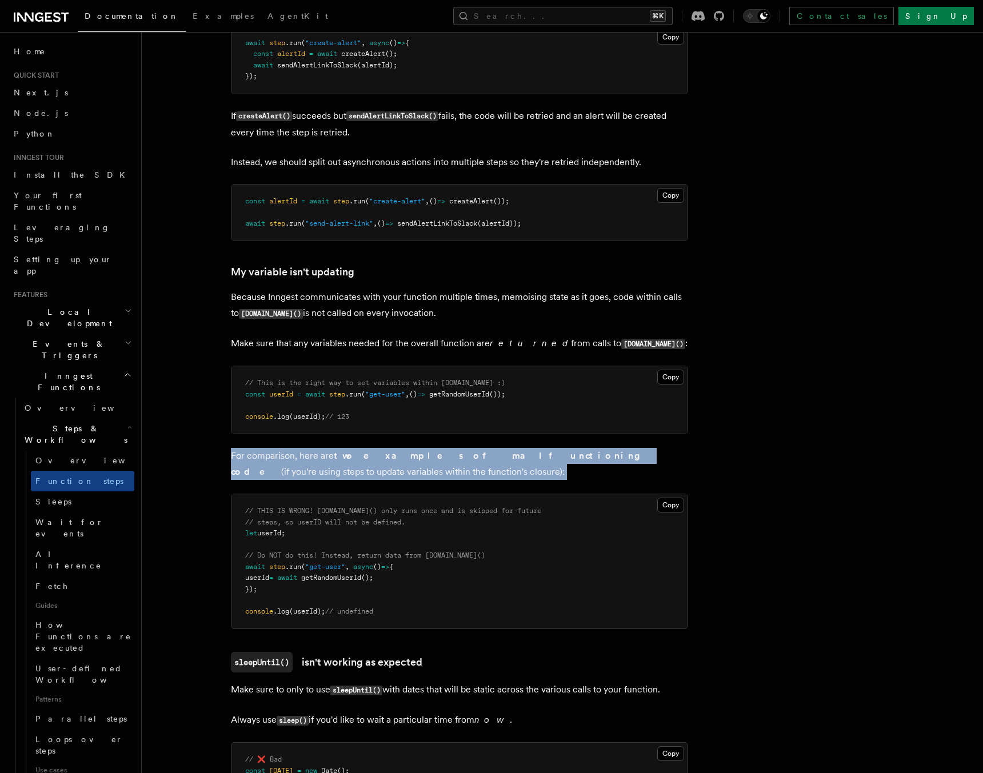
click at [375, 464] on p "For comparison, here are two examples of malfunctioning code (if you're using s…" at bounding box center [459, 464] width 457 height 32
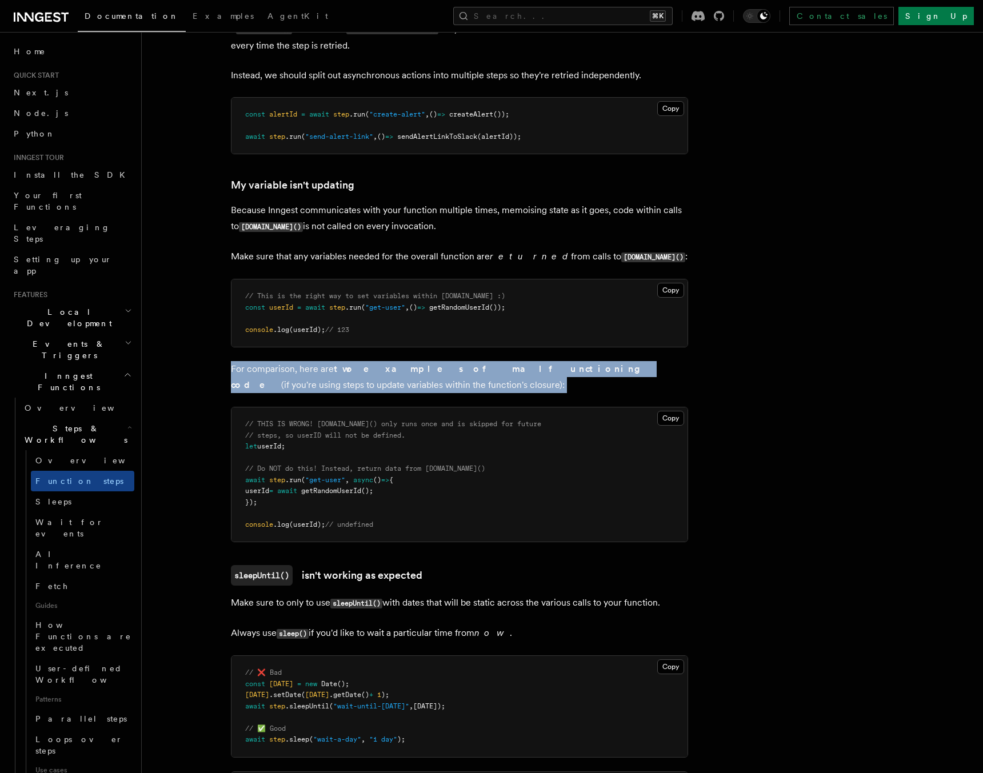
scroll to position [2811, 0]
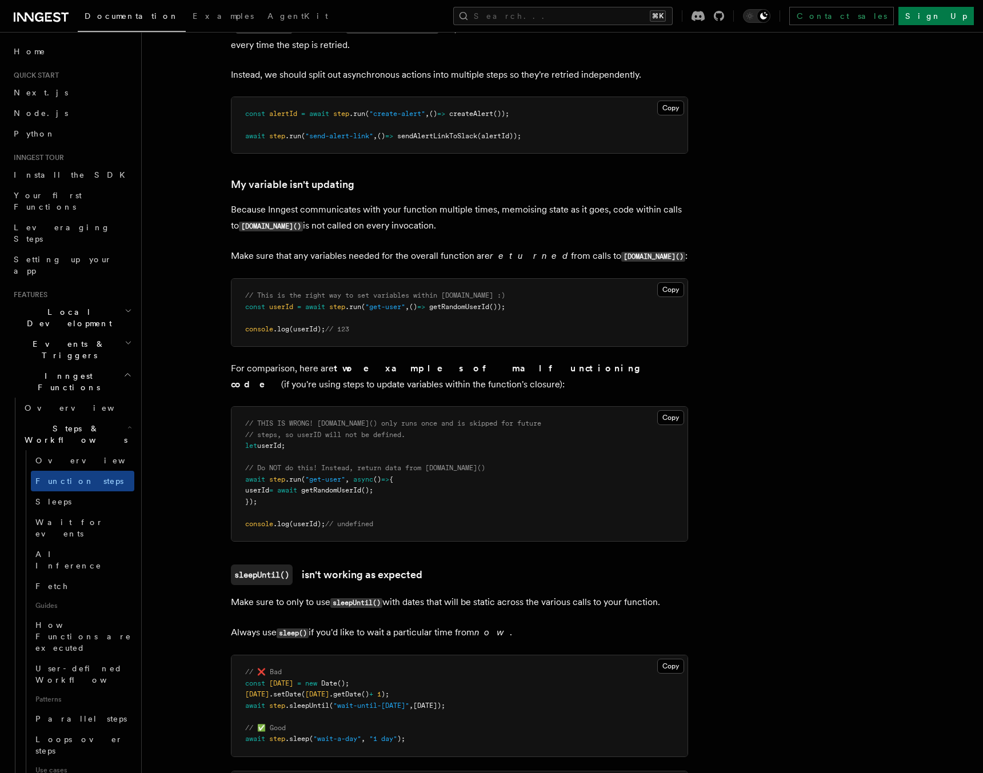
click at [366, 466] on span "// Do NOT do this! Instead, return data from step.run()" at bounding box center [365, 468] width 240 height 8
drag, startPoint x: 366, startPoint y: 466, endPoint x: 382, endPoint y: 502, distance: 39.4
click at [382, 502] on pre "// THIS IS WRONG! step.run() only runs once and is skipped for future // steps,…" at bounding box center [460, 474] width 456 height 134
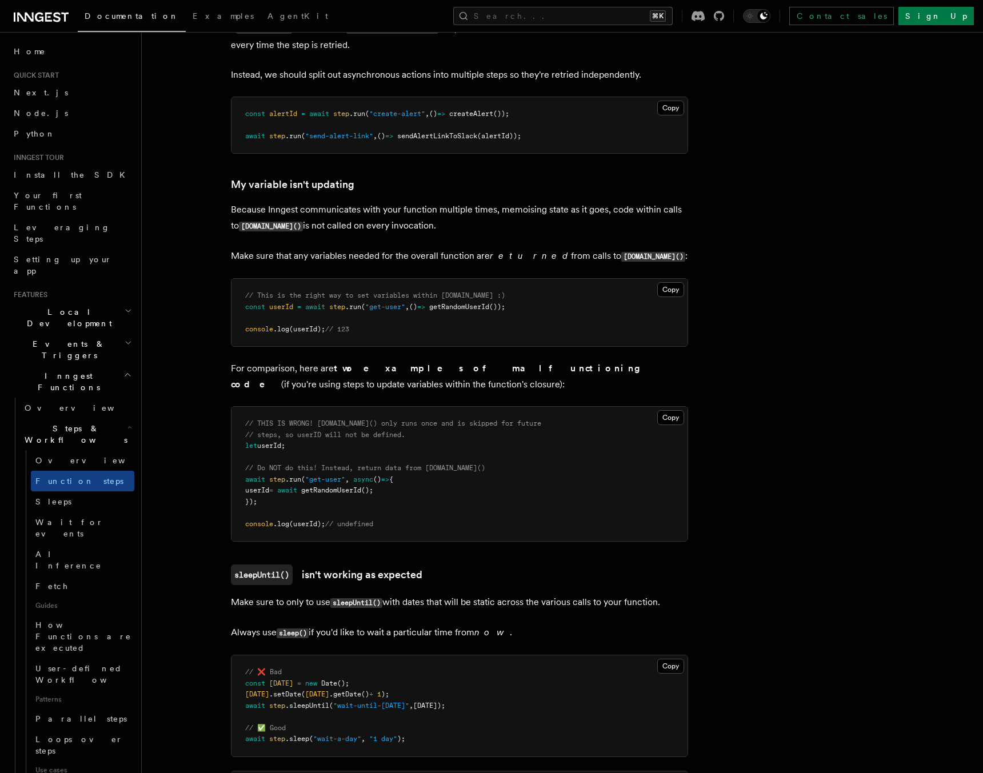
click at [382, 500] on pre "// THIS IS WRONG! step.run() only runs once and is skipped for future // steps,…" at bounding box center [460, 474] width 456 height 134
drag, startPoint x: 382, startPoint y: 500, endPoint x: 388, endPoint y: 468, distance: 32.0
click at [388, 468] on pre "// THIS IS WRONG! step.run() only runs once and is skipped for future // steps,…" at bounding box center [460, 474] width 456 height 134
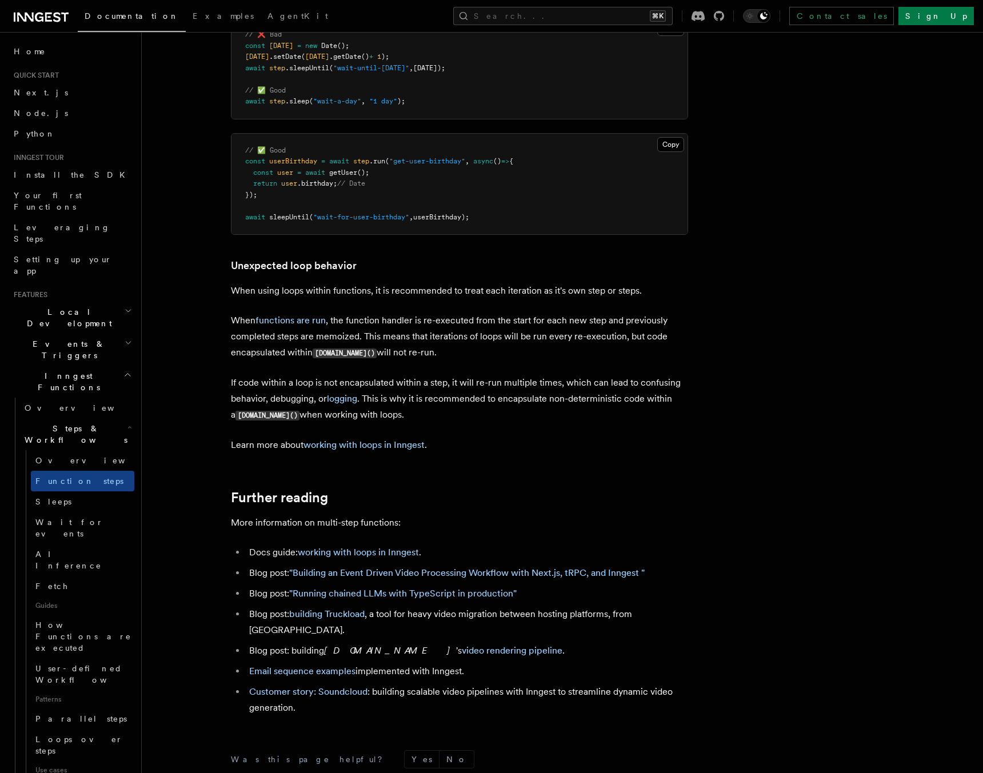
scroll to position [3468, 0]
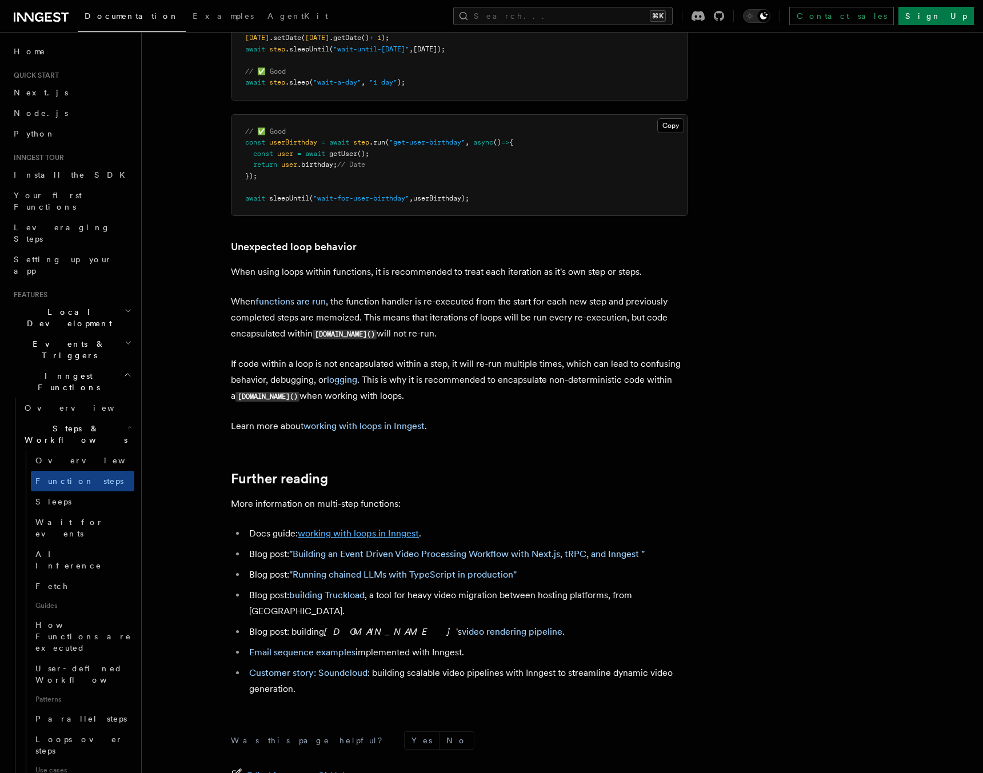
click at [367, 532] on link "working with loops in Inngest" at bounding box center [358, 533] width 121 height 11
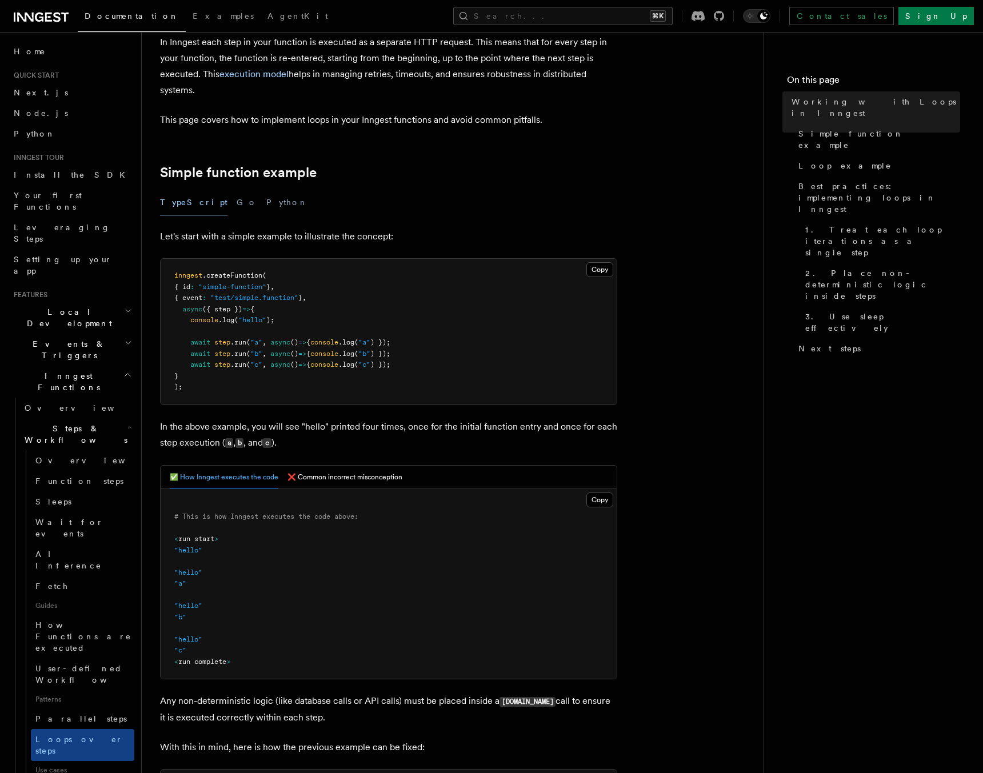
scroll to position [81, 0]
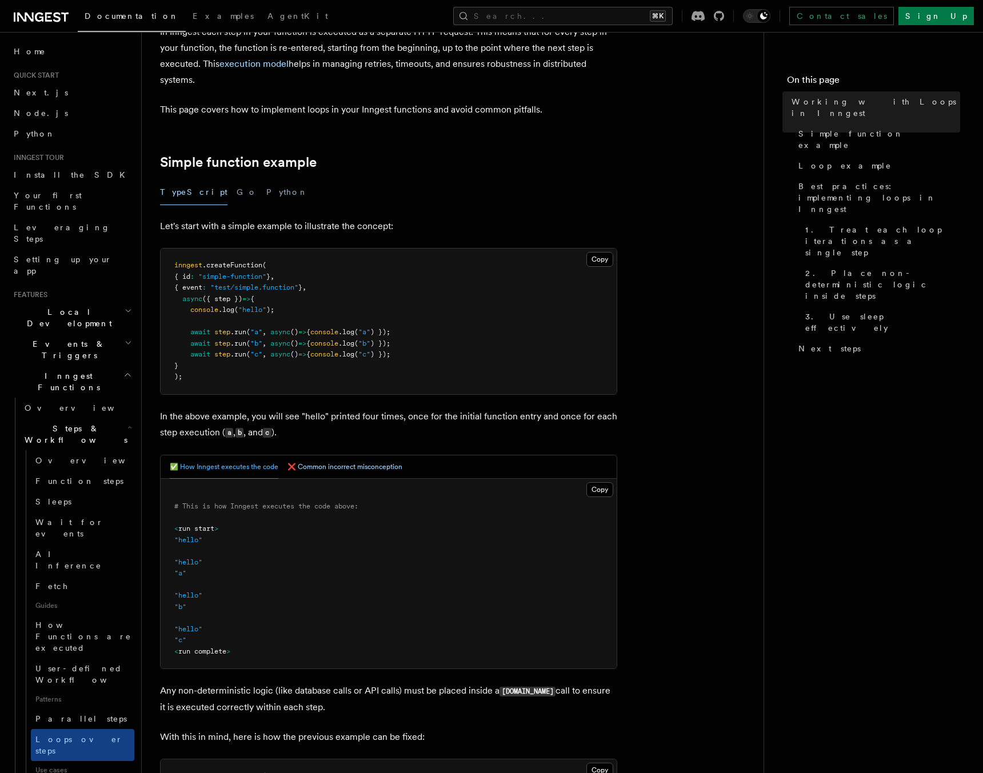
click at [354, 463] on button "❌ Common incorrect misconception" at bounding box center [345, 467] width 115 height 23
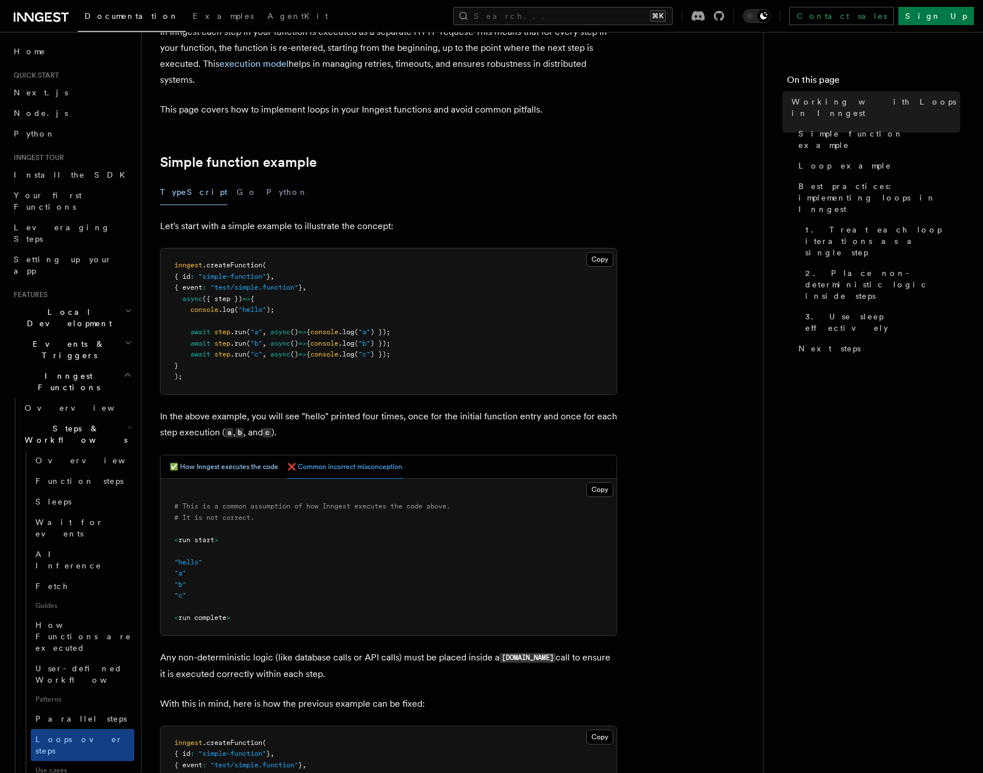
click at [206, 461] on button "✅ How Inngest executes the code" at bounding box center [224, 467] width 109 height 23
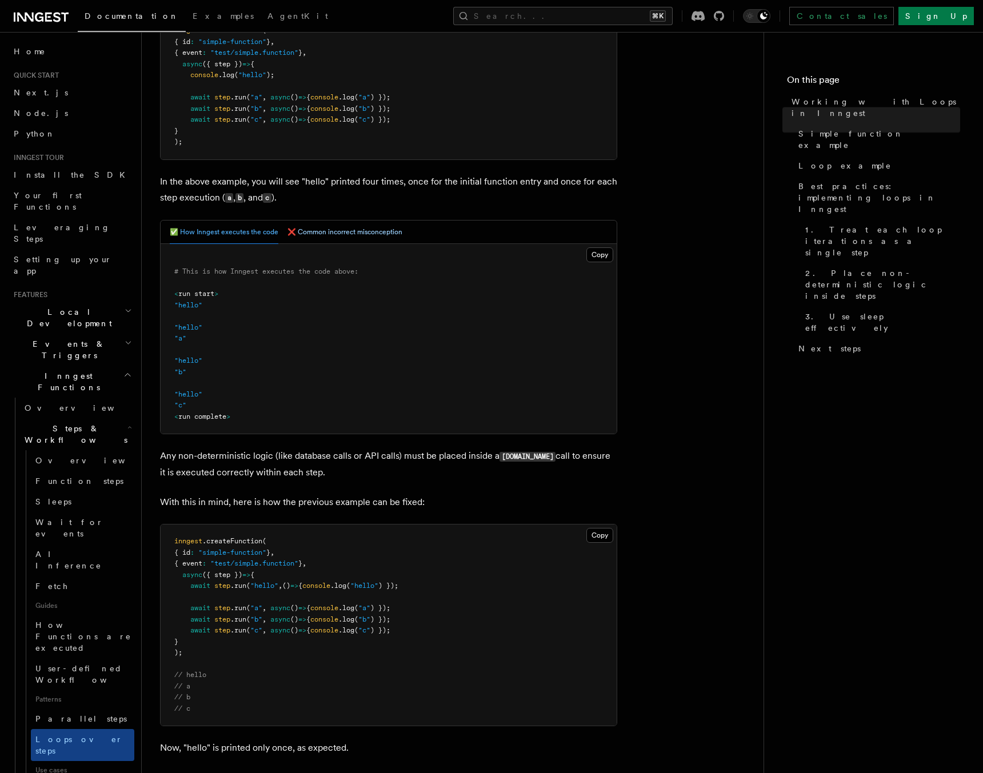
scroll to position [324, 0]
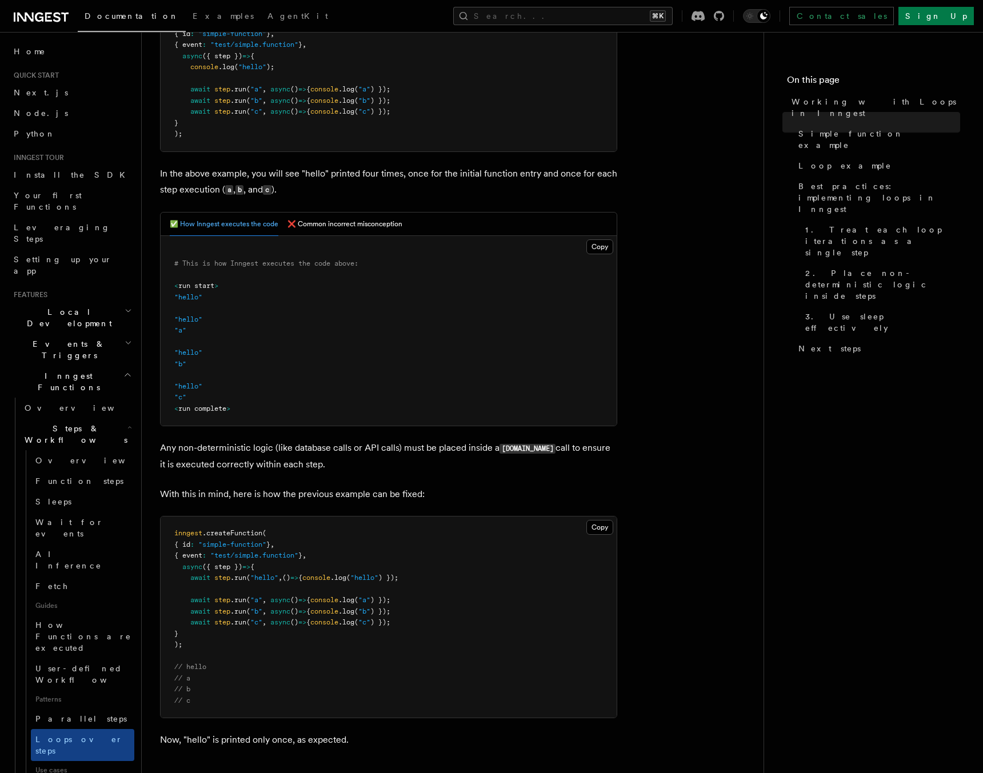
click at [290, 457] on p "Any non-deterministic logic (like database calls or API calls) must be placed i…" at bounding box center [388, 456] width 457 height 33
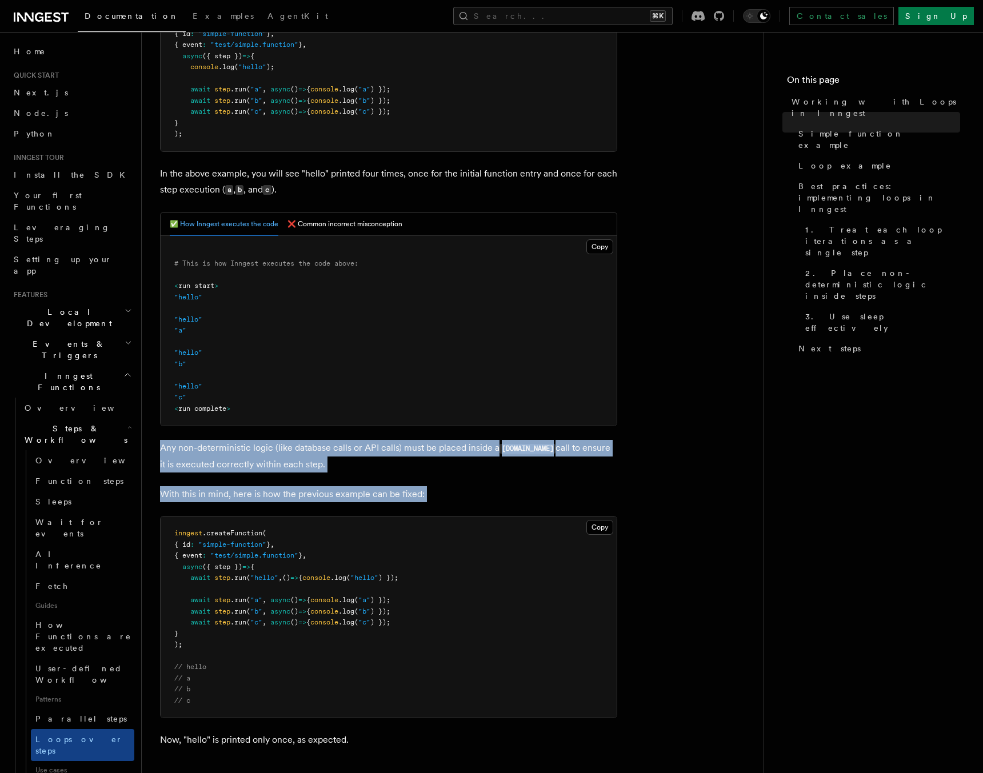
drag, startPoint x: 290, startPoint y: 457, endPoint x: 288, endPoint y: 489, distance: 32.1
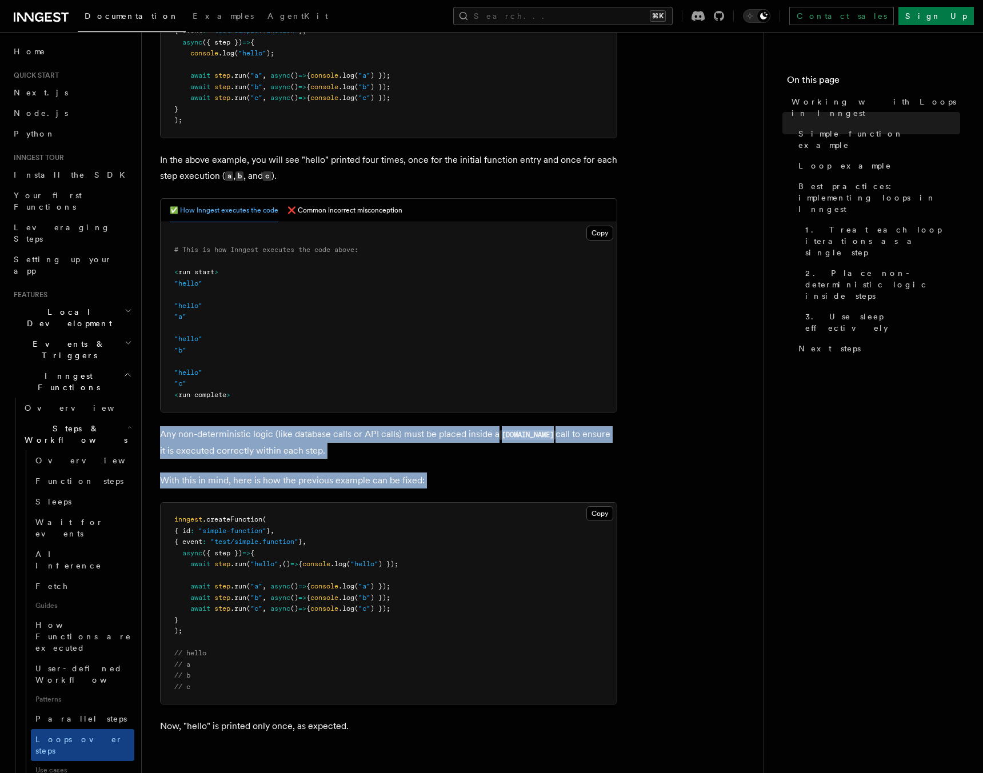
scroll to position [345, 0]
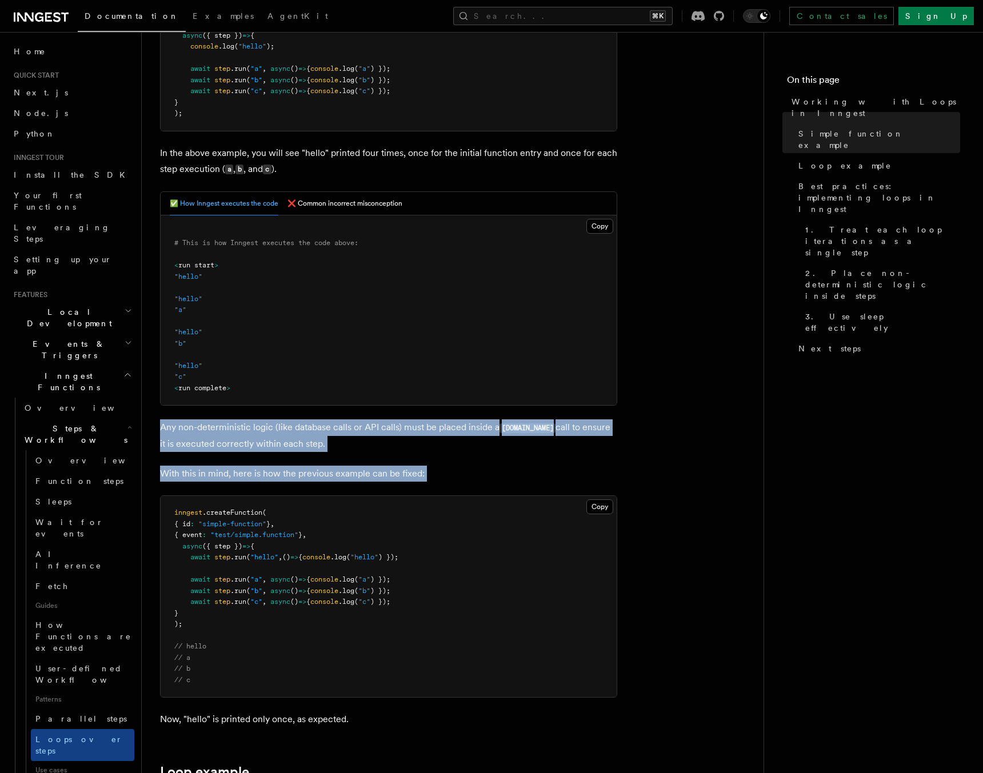
click at [305, 449] on p "Any non-deterministic logic (like database calls or API calls) must be placed i…" at bounding box center [388, 436] width 457 height 33
drag, startPoint x: 305, startPoint y: 449, endPoint x: 301, endPoint y: 467, distance: 18.7
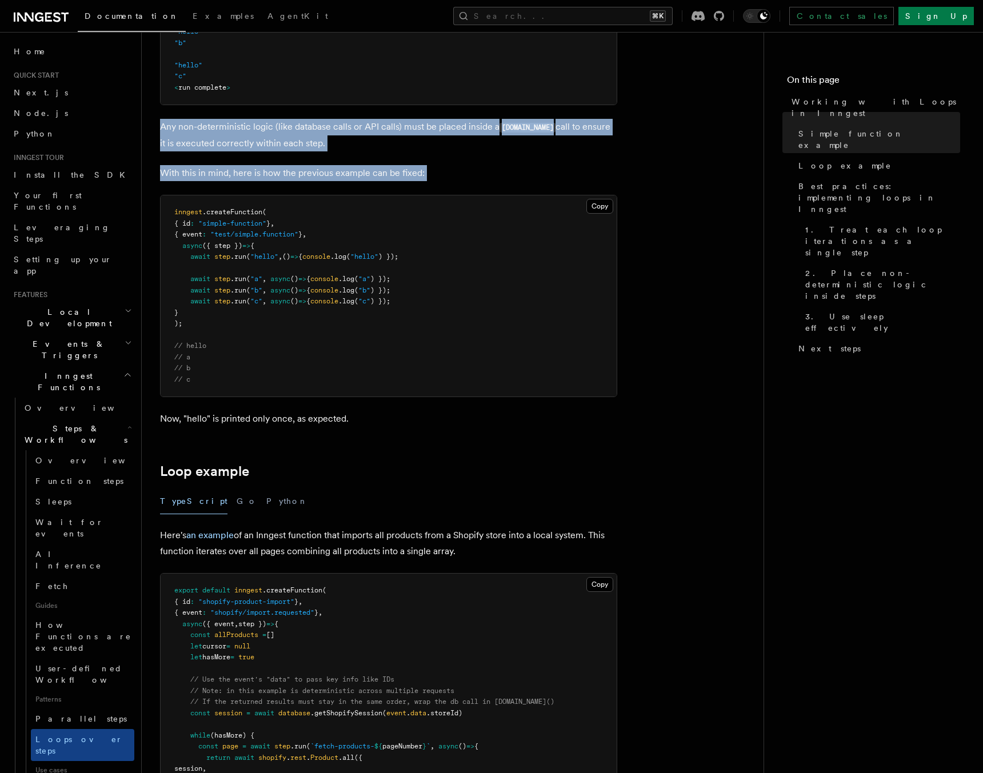
scroll to position [751, 0]
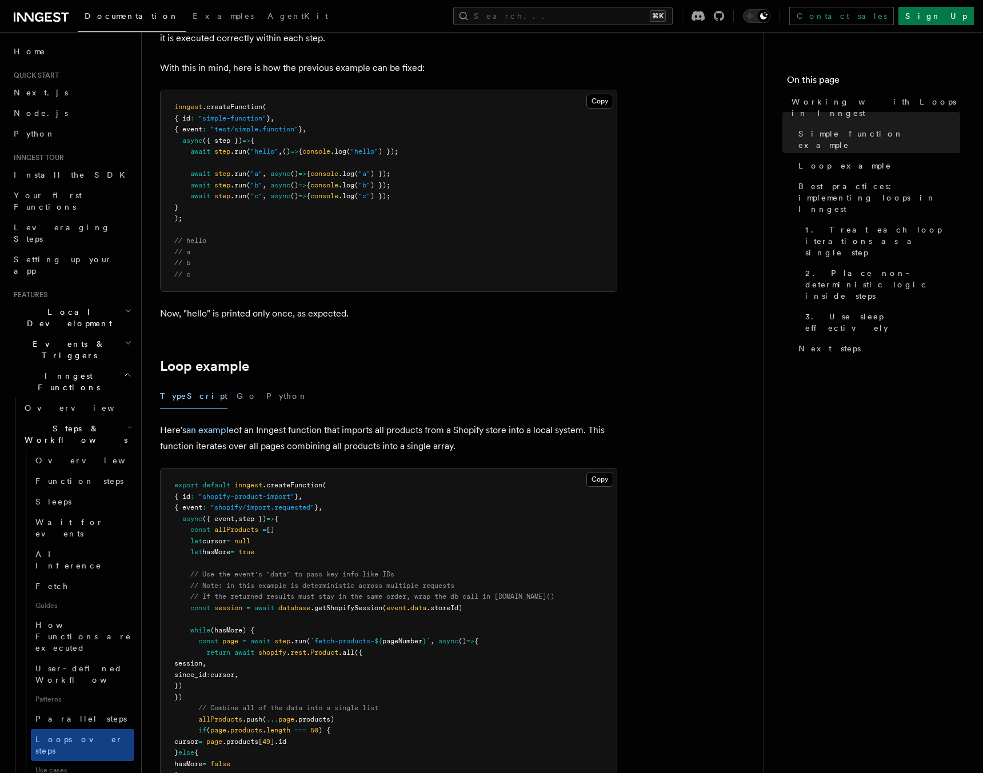
click at [308, 441] on p "Here's an example of an Inngest function that imports all products from a Shopi…" at bounding box center [388, 438] width 457 height 32
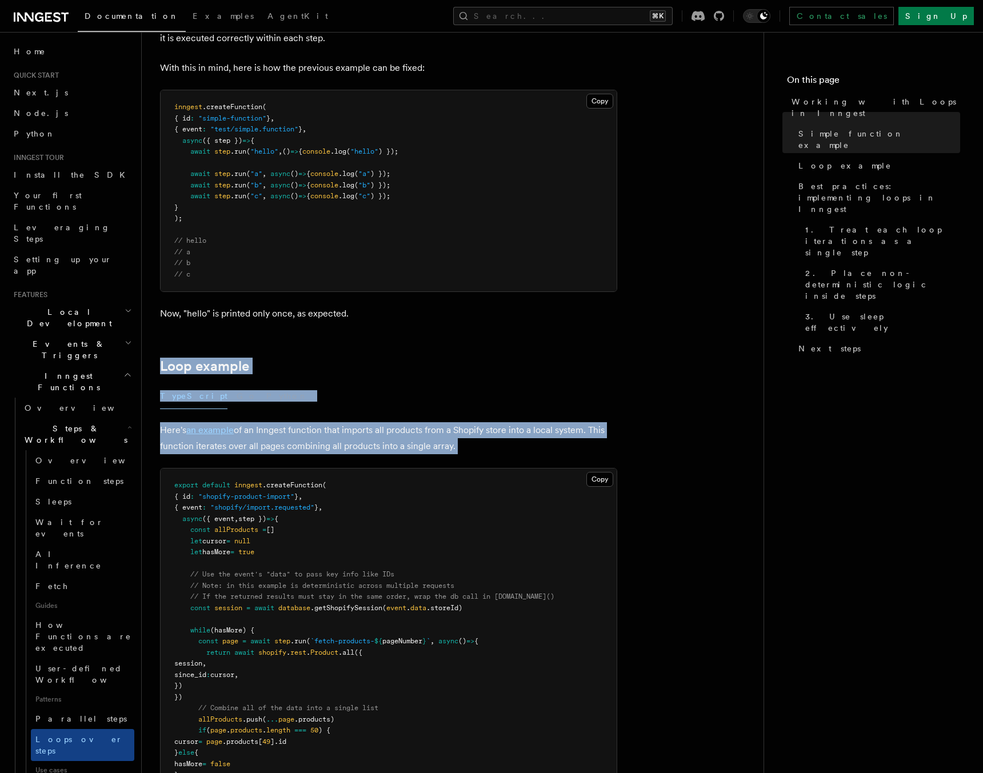
drag, startPoint x: 308, startPoint y: 441, endPoint x: 259, endPoint y: 339, distance: 113.0
click at [259, 339] on article "Features Inngest Functions Steps & Workflows Working with Loops in Inngest In I…" at bounding box center [452, 539] width 585 height 2479
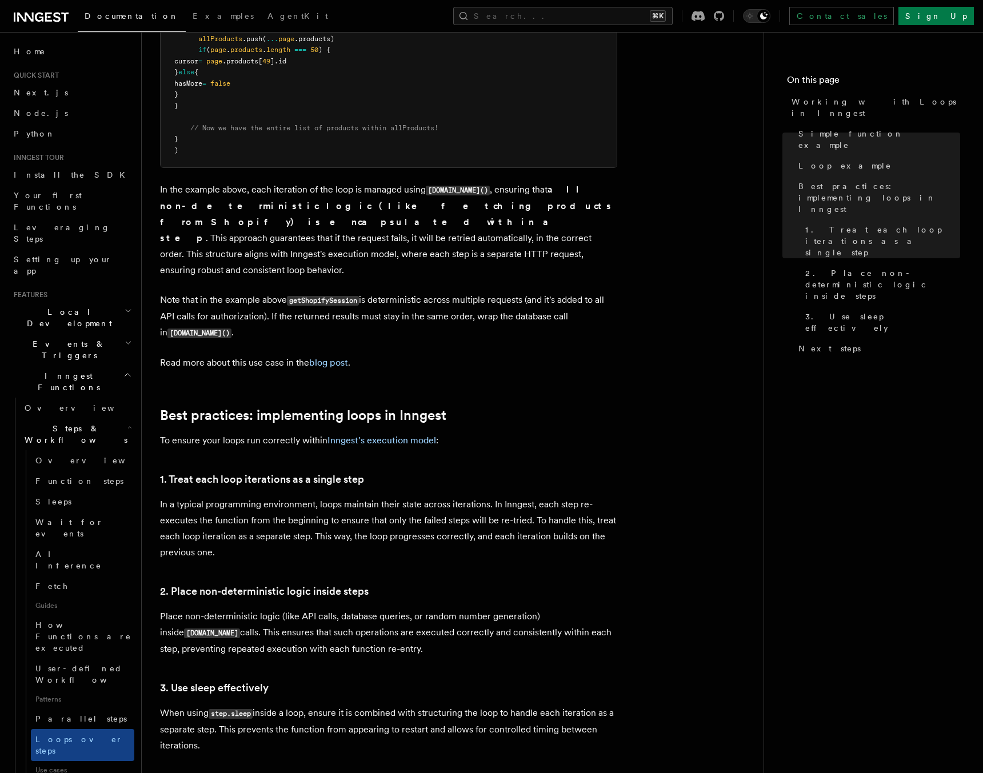
scroll to position [1539, 0]
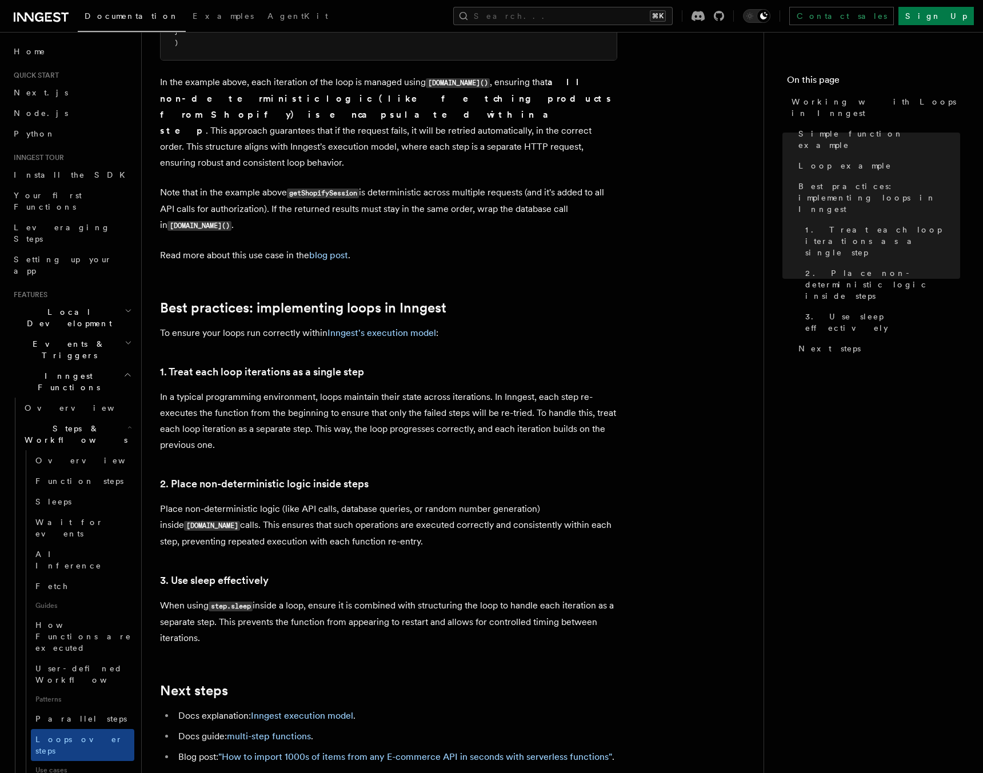
click at [363, 417] on p "In a typical programming environment, loops maintain their state across iterati…" at bounding box center [388, 421] width 457 height 64
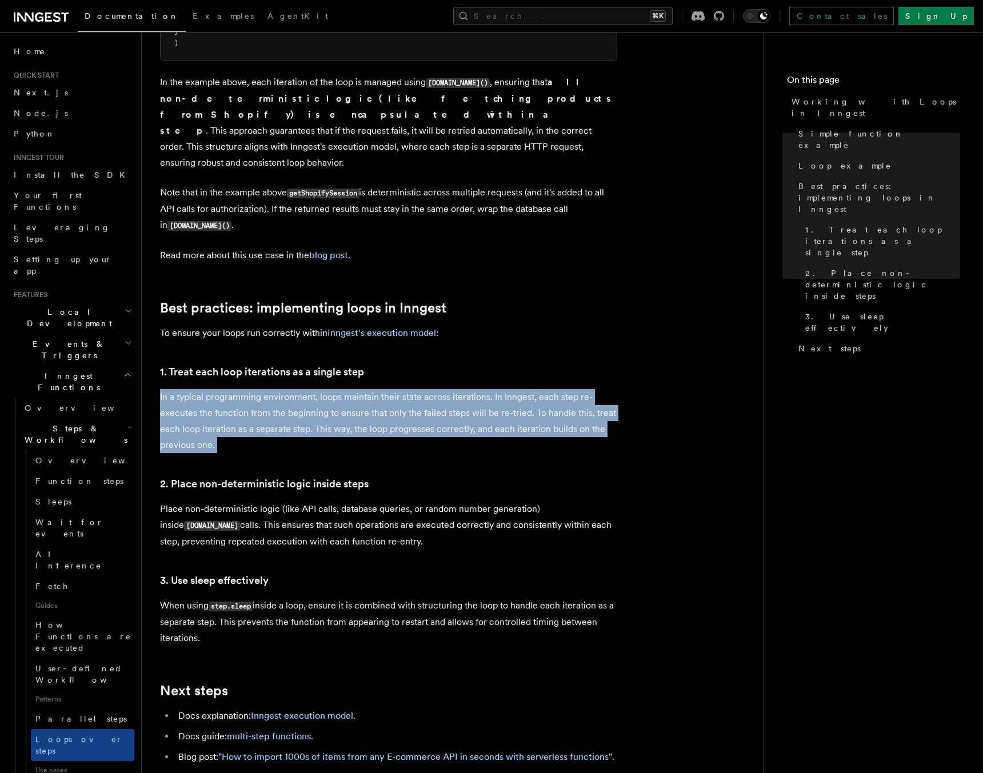
drag, startPoint x: 363, startPoint y: 417, endPoint x: 342, endPoint y: 373, distance: 48.8
click at [342, 389] on p "In a typical programming environment, loops maintain their state across iterati…" at bounding box center [388, 421] width 457 height 64
click at [336, 421] on p "In a typical programming environment, loops maintain their state across iterati…" at bounding box center [388, 421] width 457 height 64
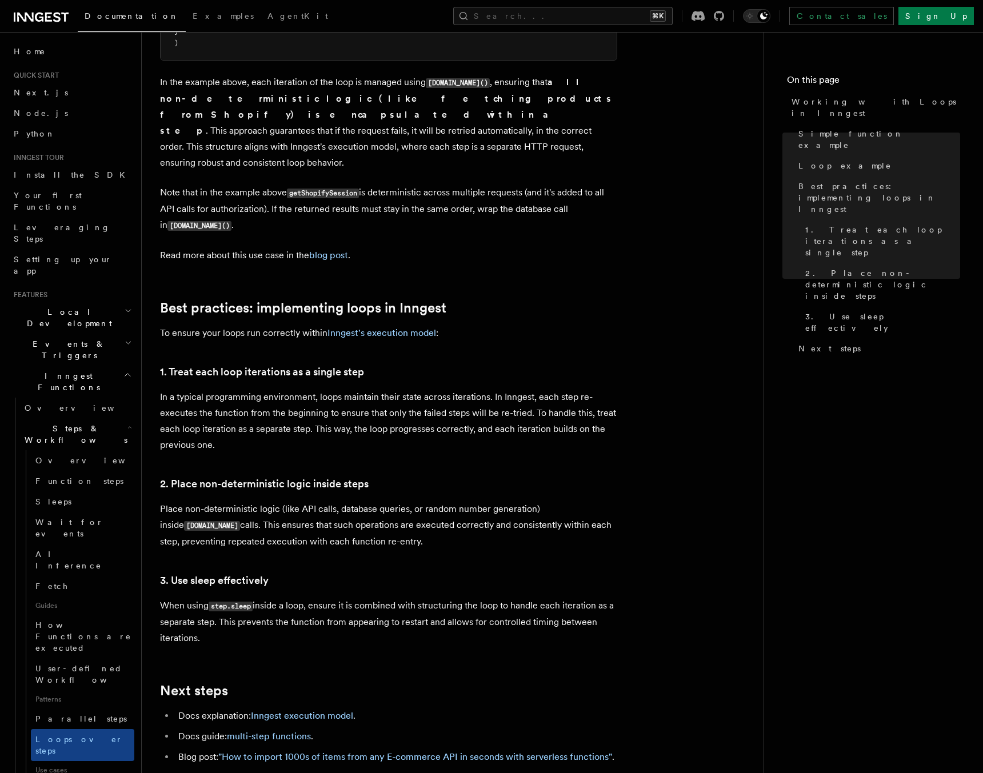
click at [336, 421] on p "In a typical programming environment, loops maintain their state across iterati…" at bounding box center [388, 421] width 457 height 64
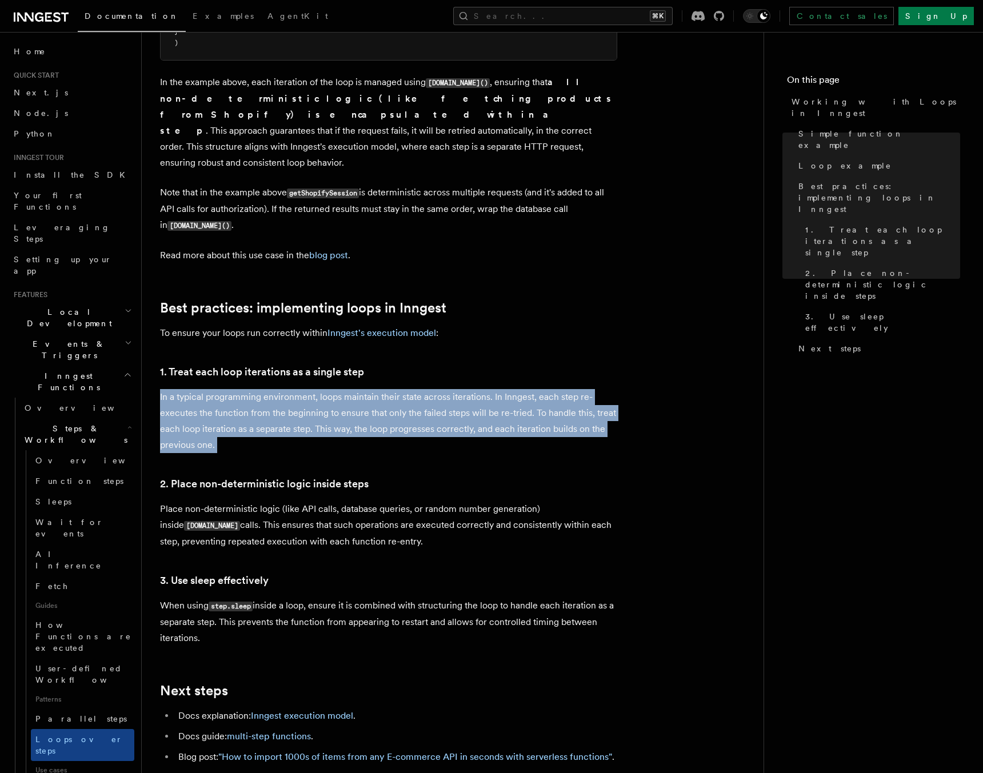
drag, startPoint x: 336, startPoint y: 421, endPoint x: 357, endPoint y: 368, distance: 57.0
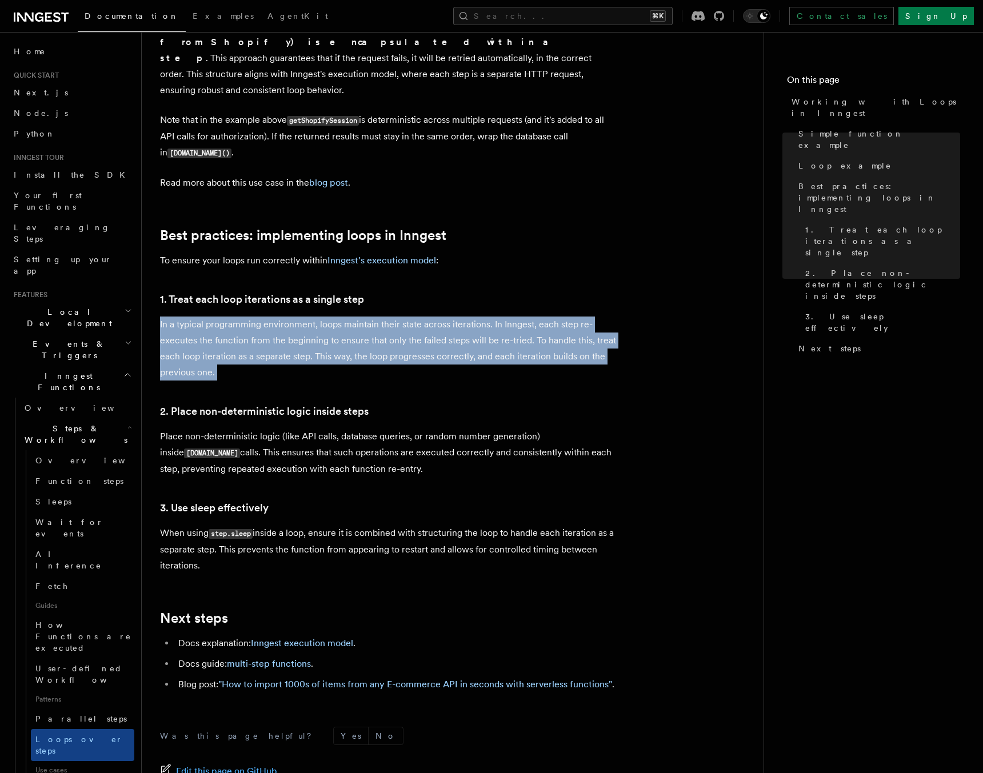
scroll to position [1613, 0]
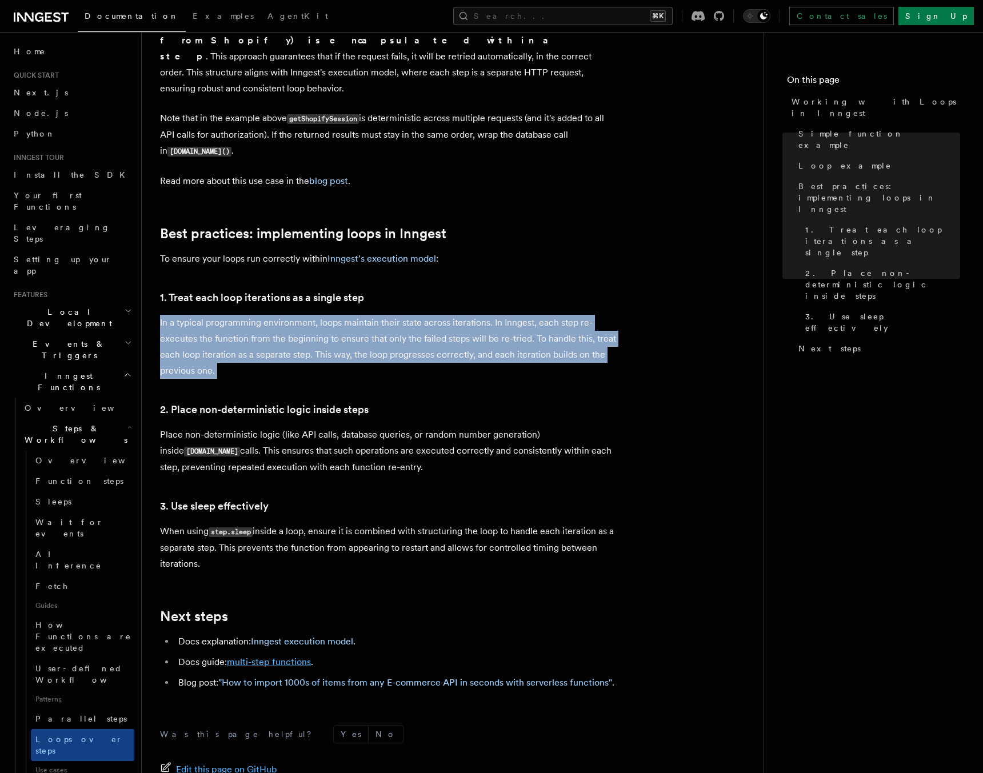
click at [260, 657] on link "multi-step functions" at bounding box center [269, 662] width 84 height 11
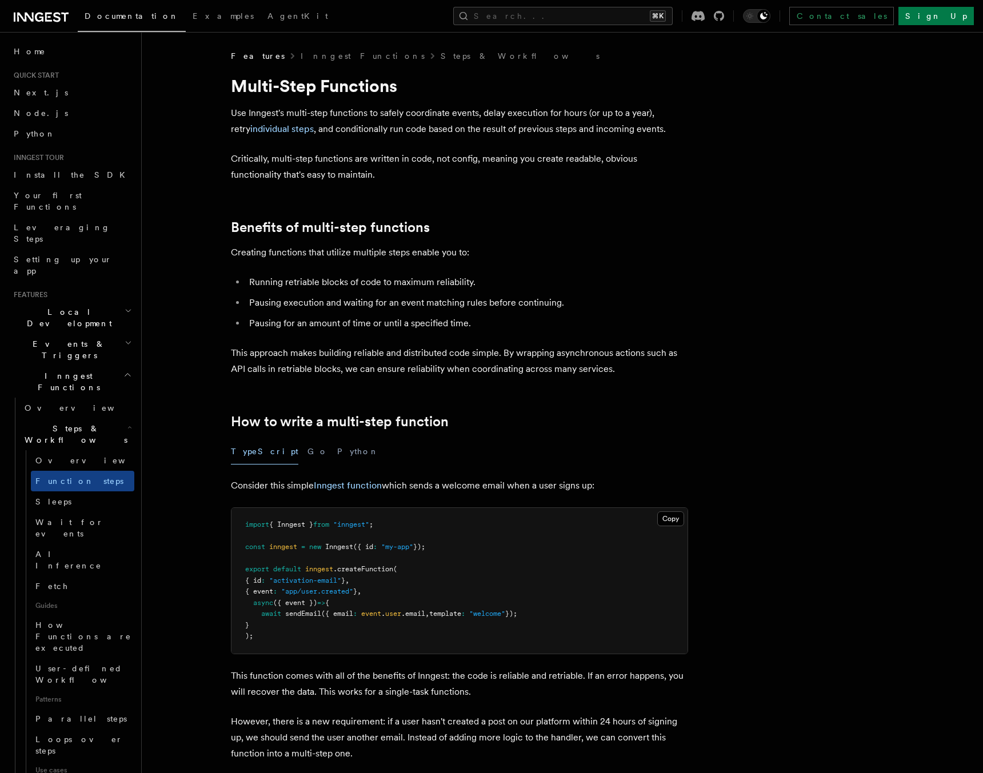
click at [128, 370] on icon "button" at bounding box center [127, 374] width 9 height 9
click at [127, 338] on icon "button" at bounding box center [128, 342] width 7 height 9
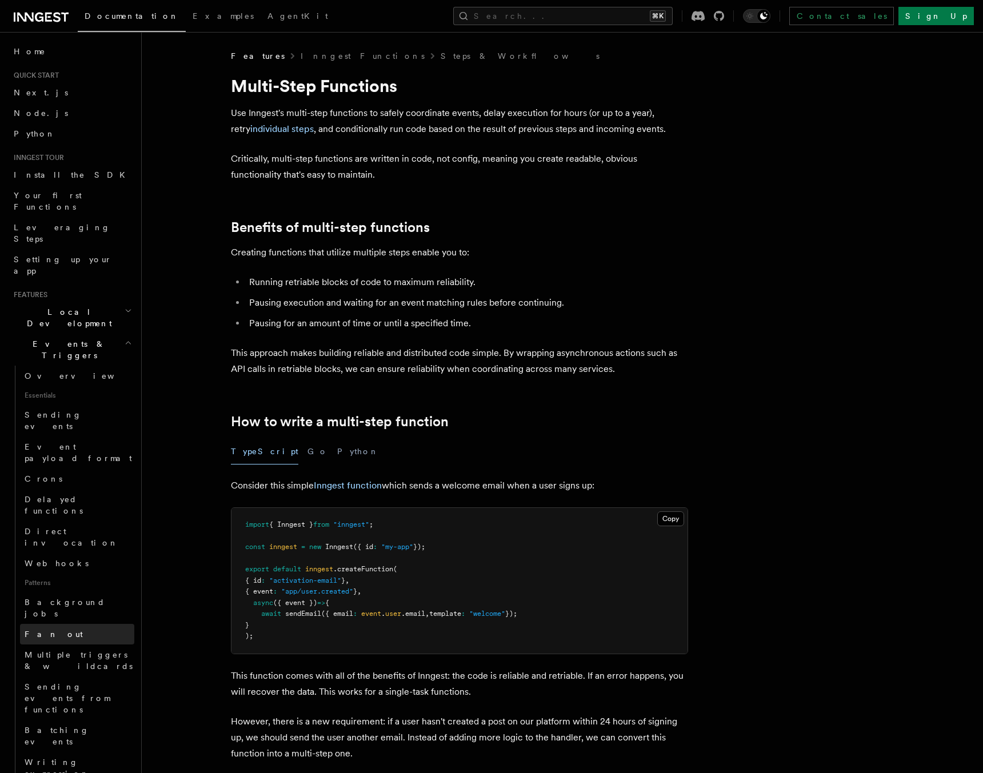
click at [63, 624] on link "Fan out" at bounding box center [77, 634] width 114 height 21
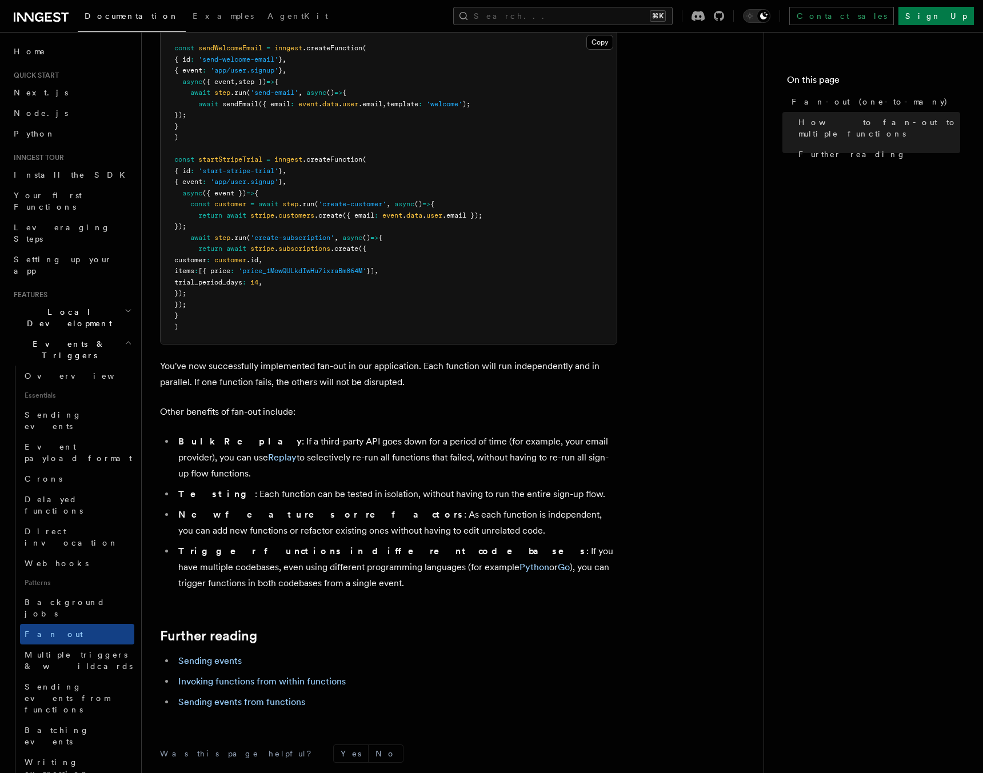
scroll to position [1174, 0]
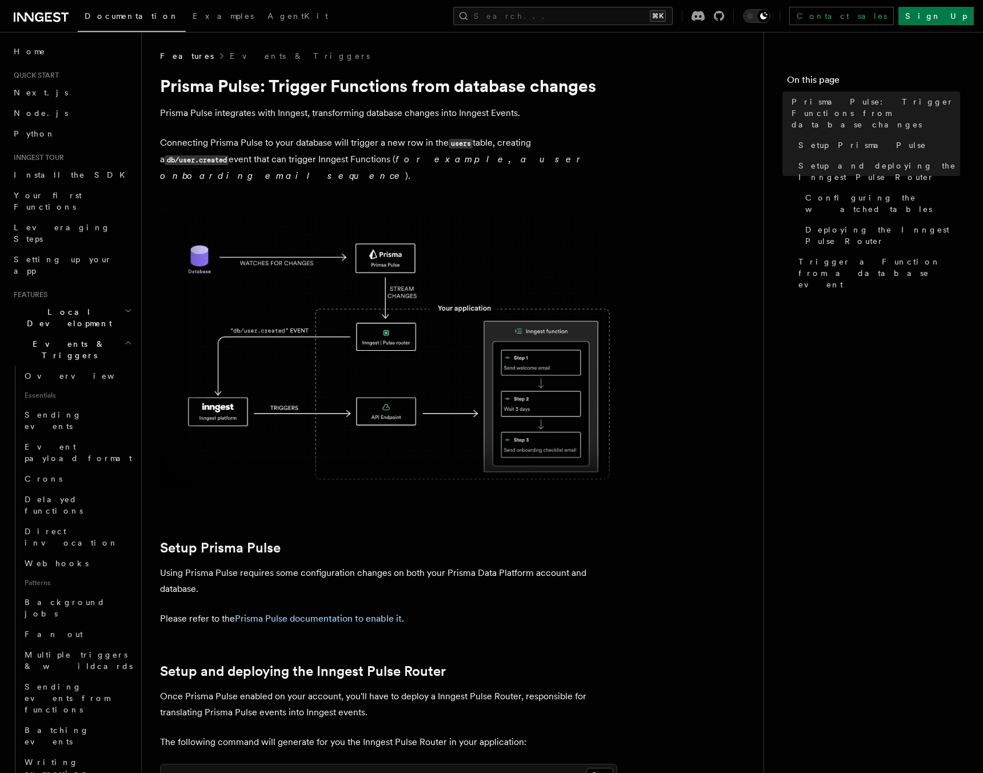
click at [368, 115] on p "Prisma Pulse integrates with Inngest, transforming database changes into Innges…" at bounding box center [388, 113] width 457 height 16
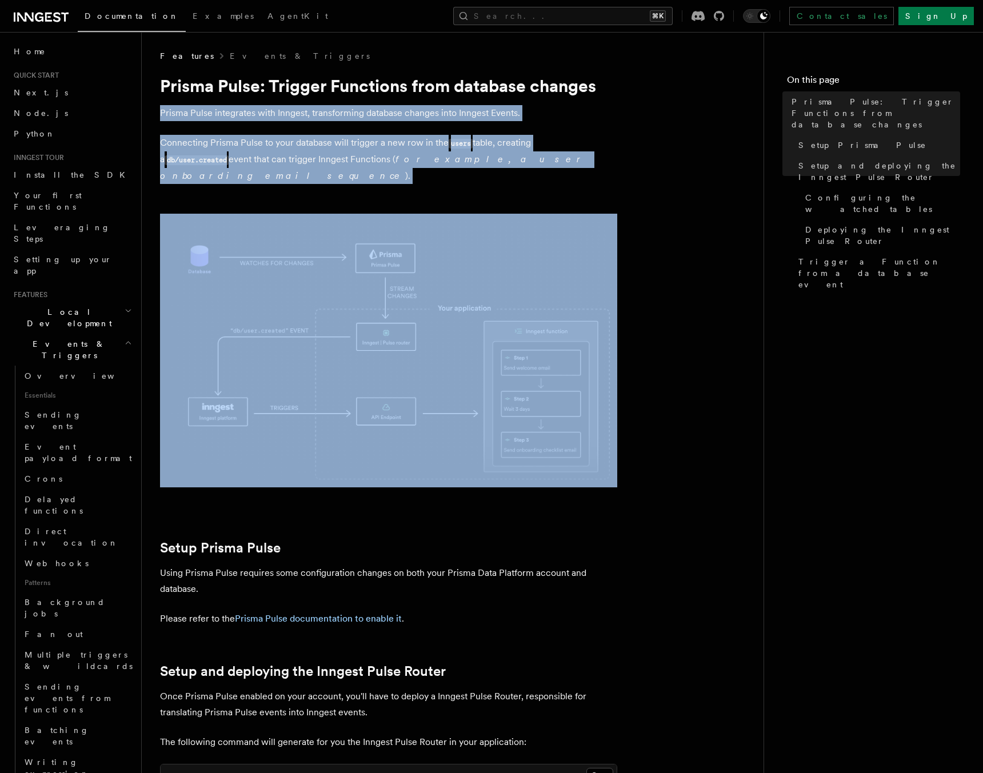
drag, startPoint x: 368, startPoint y: 115, endPoint x: 368, endPoint y: 141, distance: 25.7
click at [368, 141] on p "Connecting Prisma Pulse to your database will trigger a new row in the users ta…" at bounding box center [388, 159] width 457 height 49
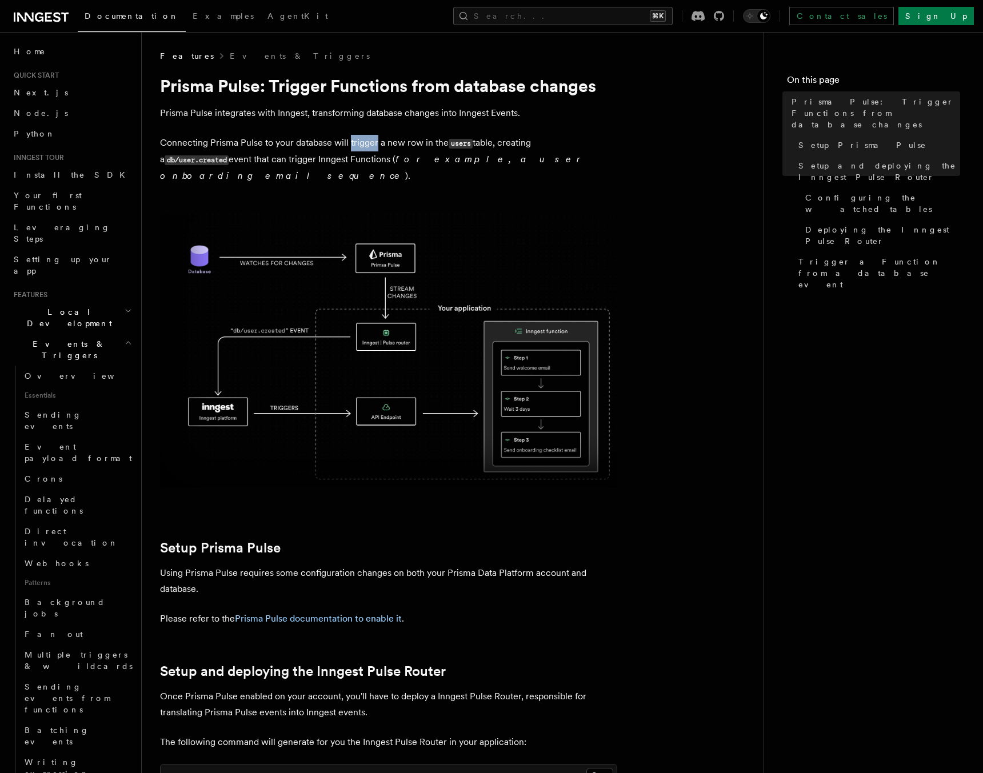
click at [368, 141] on p "Connecting Prisma Pulse to your database will trigger a new row in the users ta…" at bounding box center [388, 159] width 457 height 49
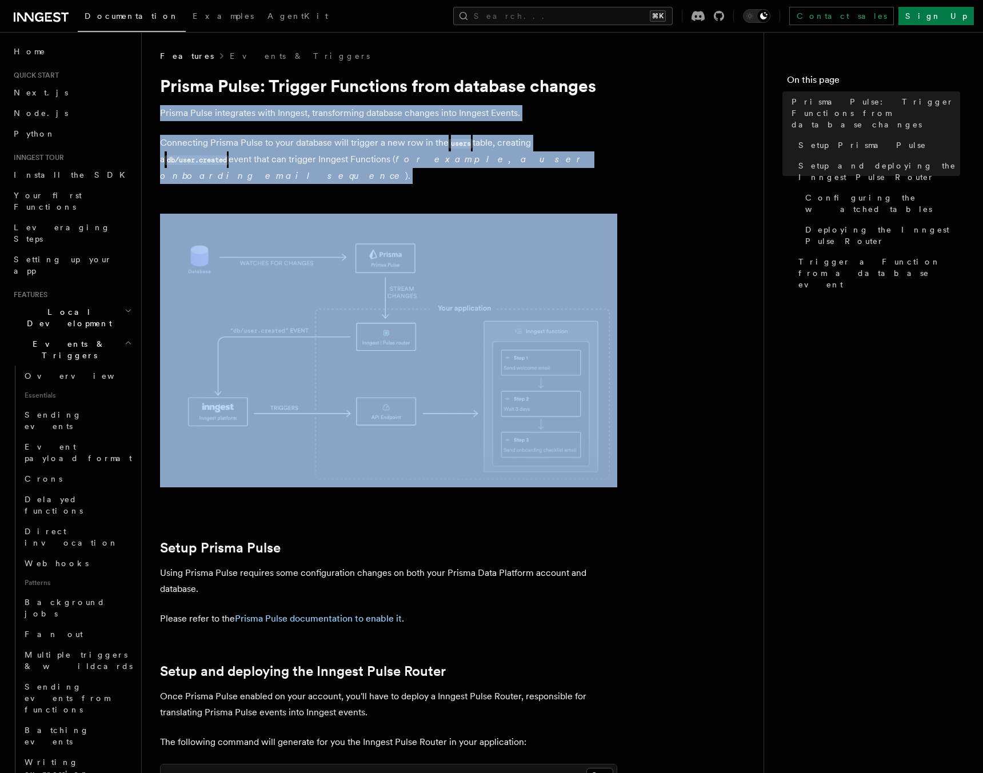
drag, startPoint x: 368, startPoint y: 141, endPoint x: 376, endPoint y: 113, distance: 28.4
click at [376, 113] on p "Prisma Pulse integrates with Inngest, transforming database changes into Innges…" at bounding box center [388, 113] width 457 height 16
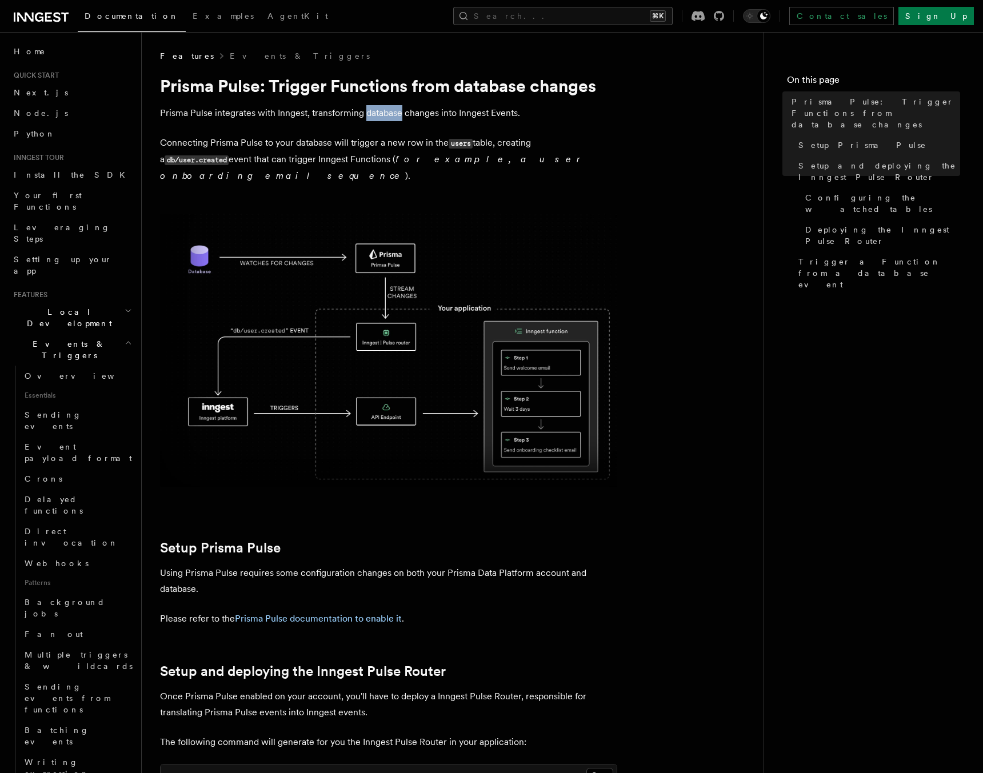
click at [376, 113] on p "Prisma Pulse integrates with Inngest, transforming database changes into Innges…" at bounding box center [388, 113] width 457 height 16
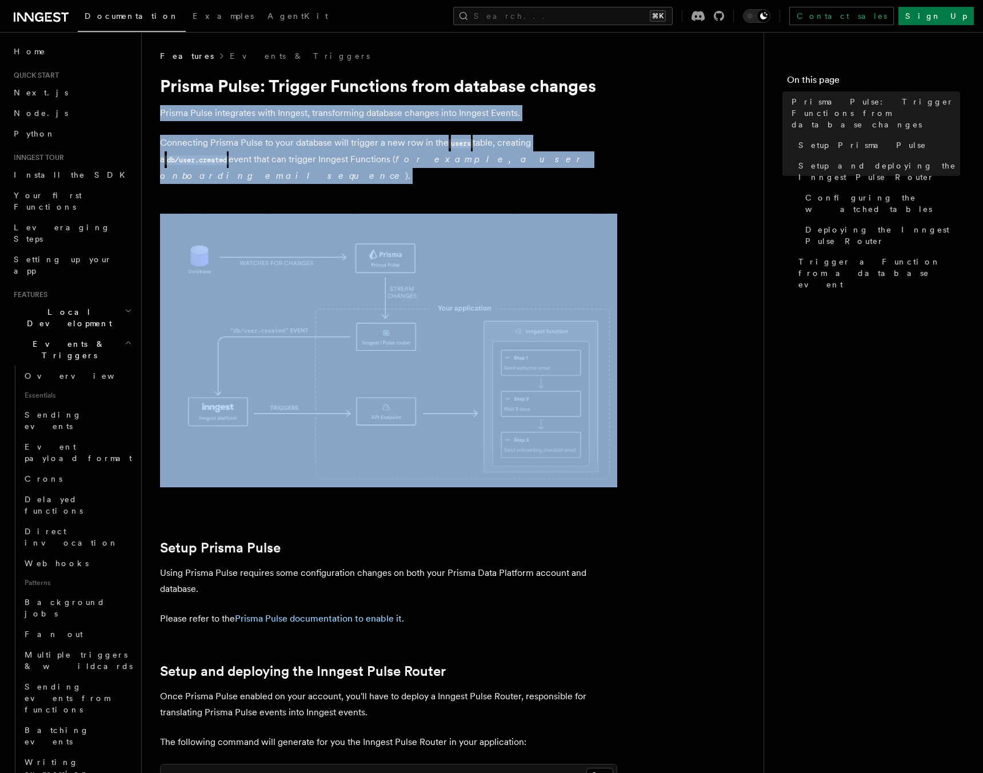
drag, startPoint x: 376, startPoint y: 113, endPoint x: 371, endPoint y: 137, distance: 23.9
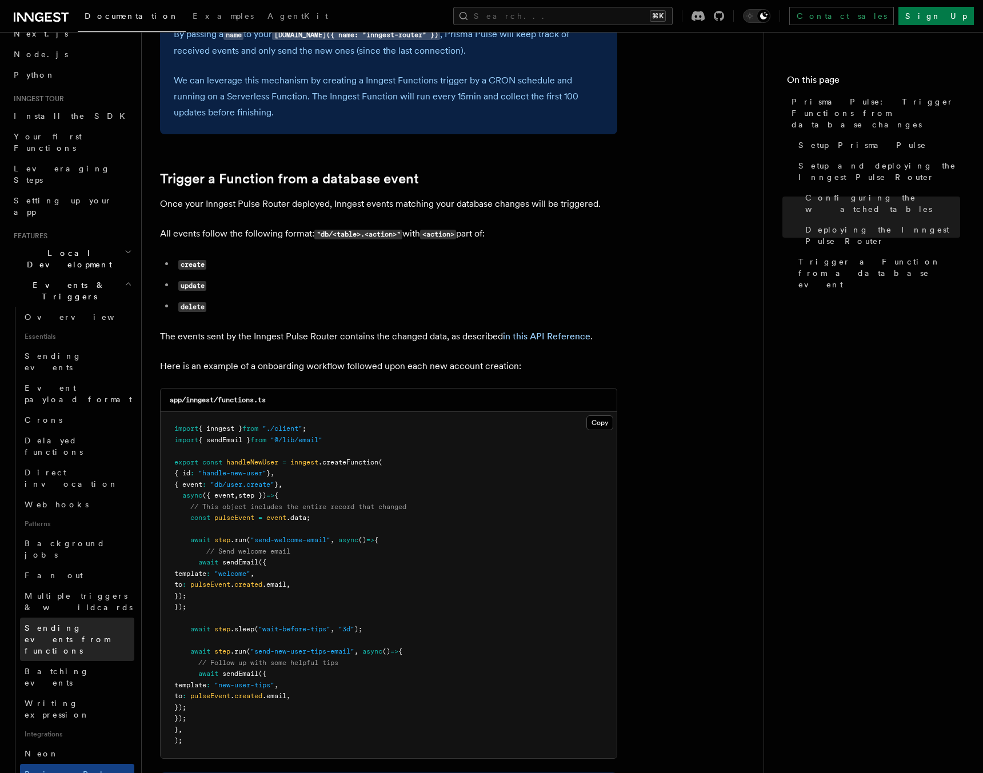
scroll to position [70, 0]
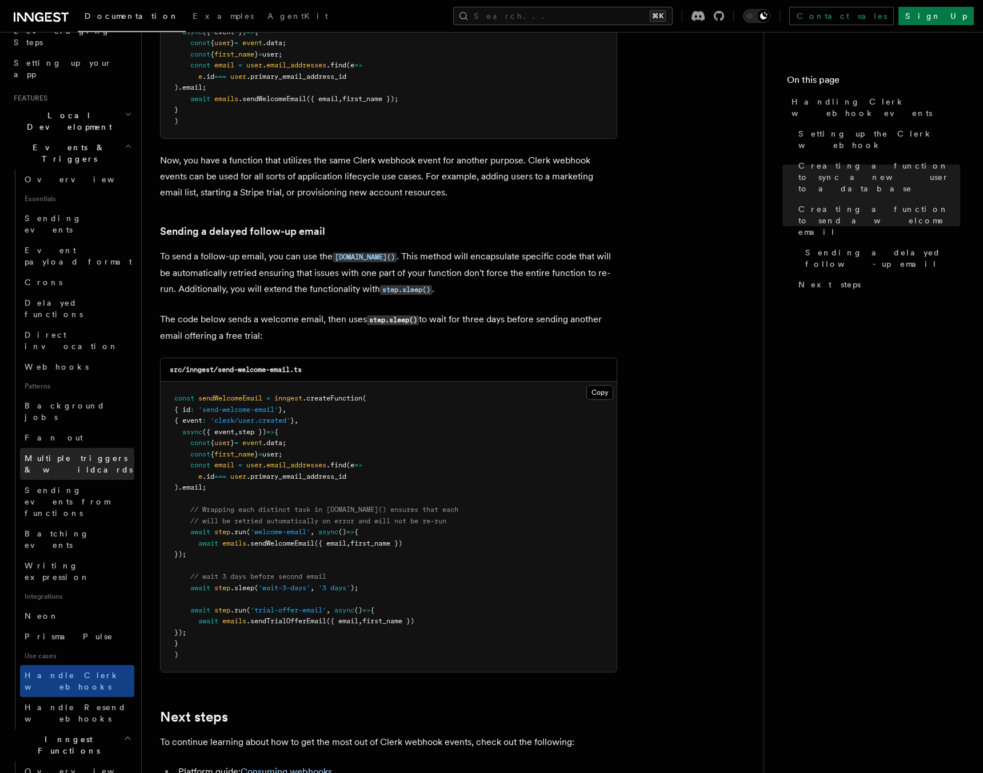
scroll to position [212, 0]
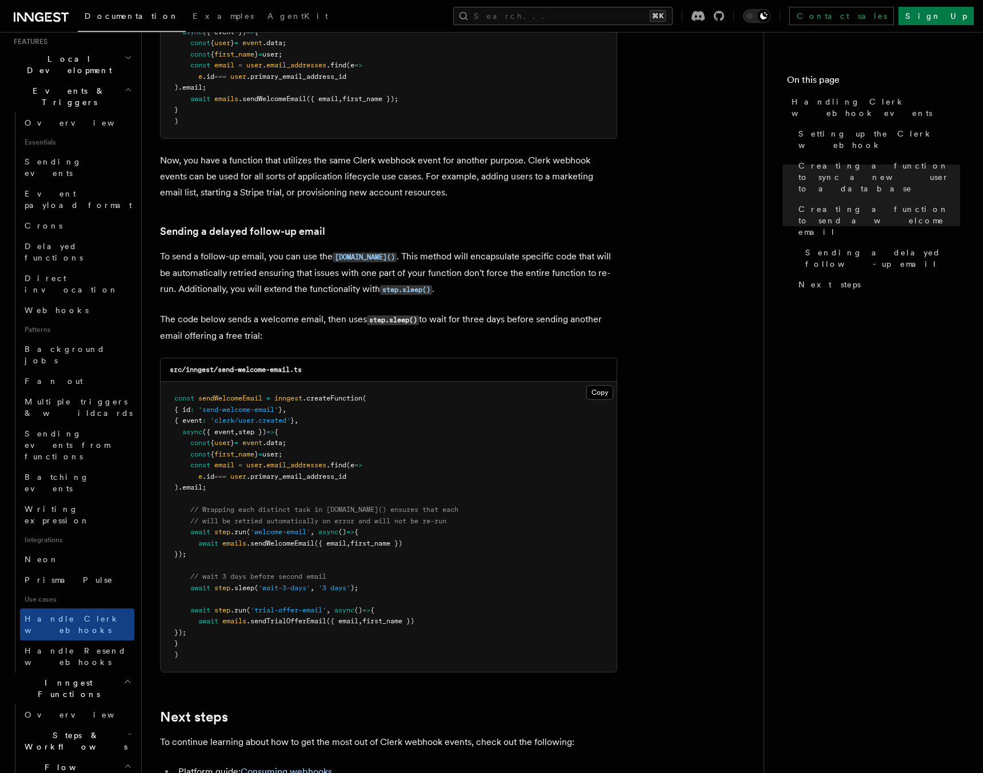
scroll to position [254, 0]
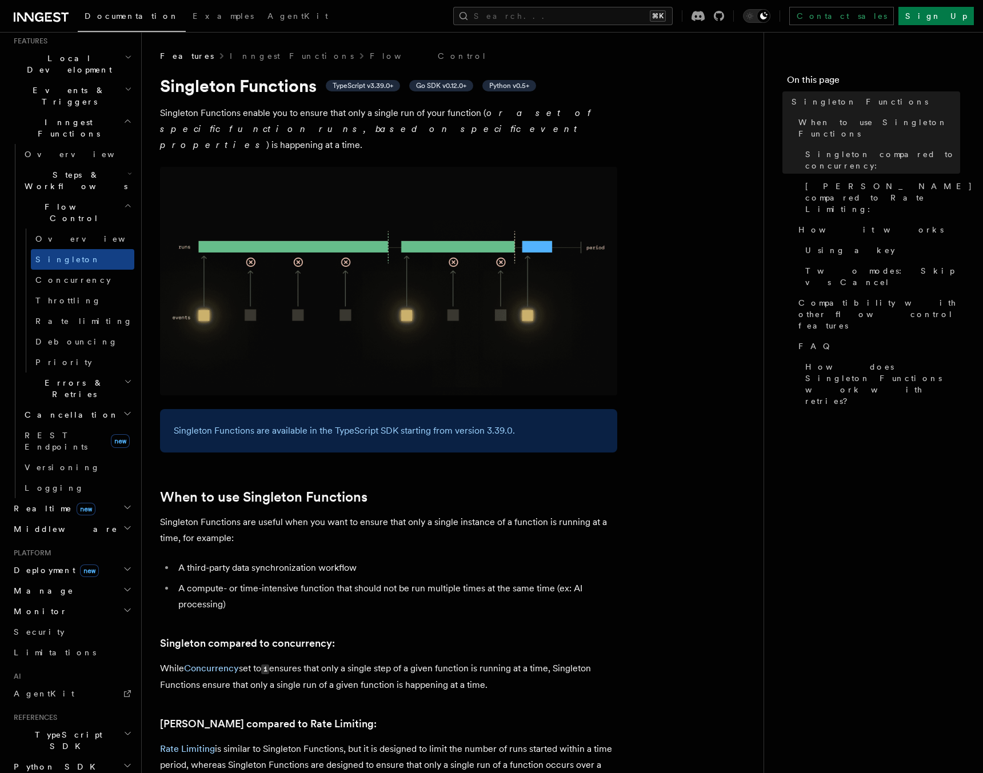
click at [259, 423] on p "Singleton Functions are available in the TypeScript SDK starting from version 3…" at bounding box center [389, 431] width 430 height 16
click at [239, 125] on em "or a set of specific function runs, based on specific event properties" at bounding box center [378, 128] width 436 height 43
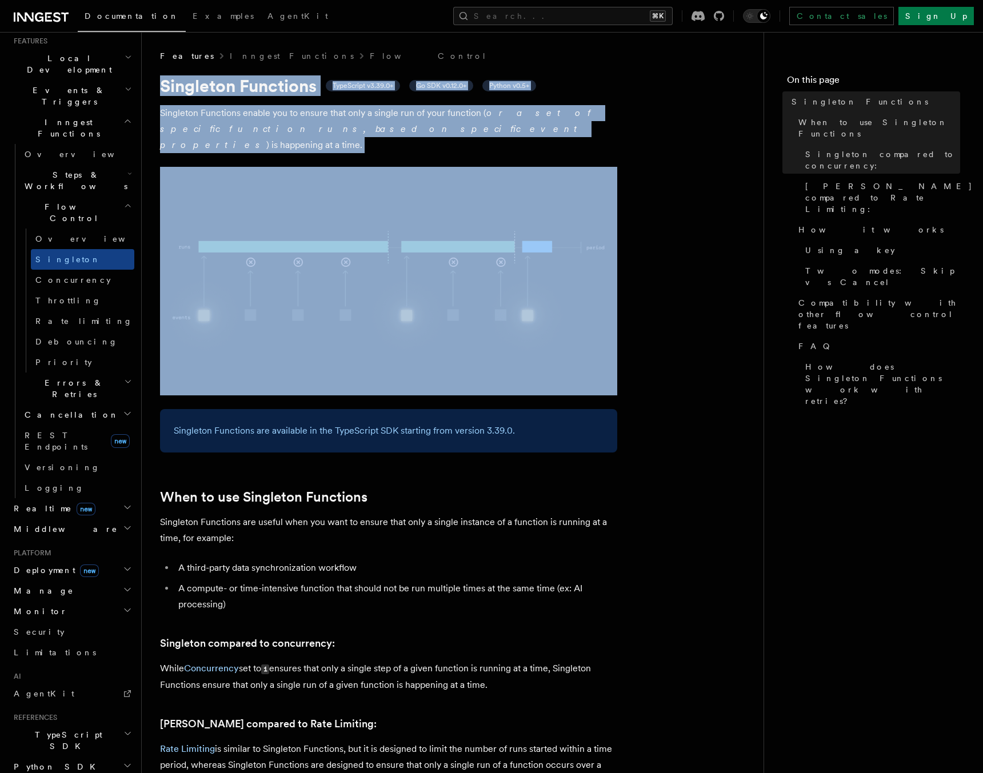
drag, startPoint x: 239, startPoint y: 125, endPoint x: 244, endPoint y: 88, distance: 37.4
click at [245, 112] on p "Singleton Functions enable you to ensure that only a single run of your functio…" at bounding box center [388, 129] width 457 height 48
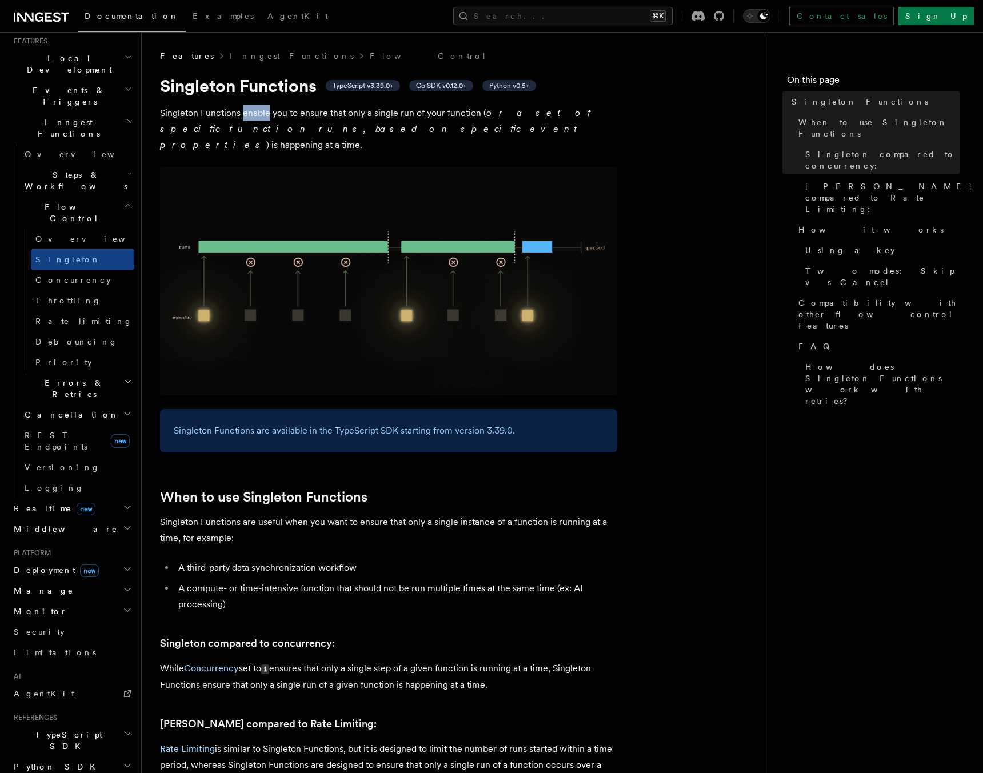
click at [245, 112] on p "Singleton Functions enable you to ensure that only a single run of your functio…" at bounding box center [388, 129] width 457 height 48
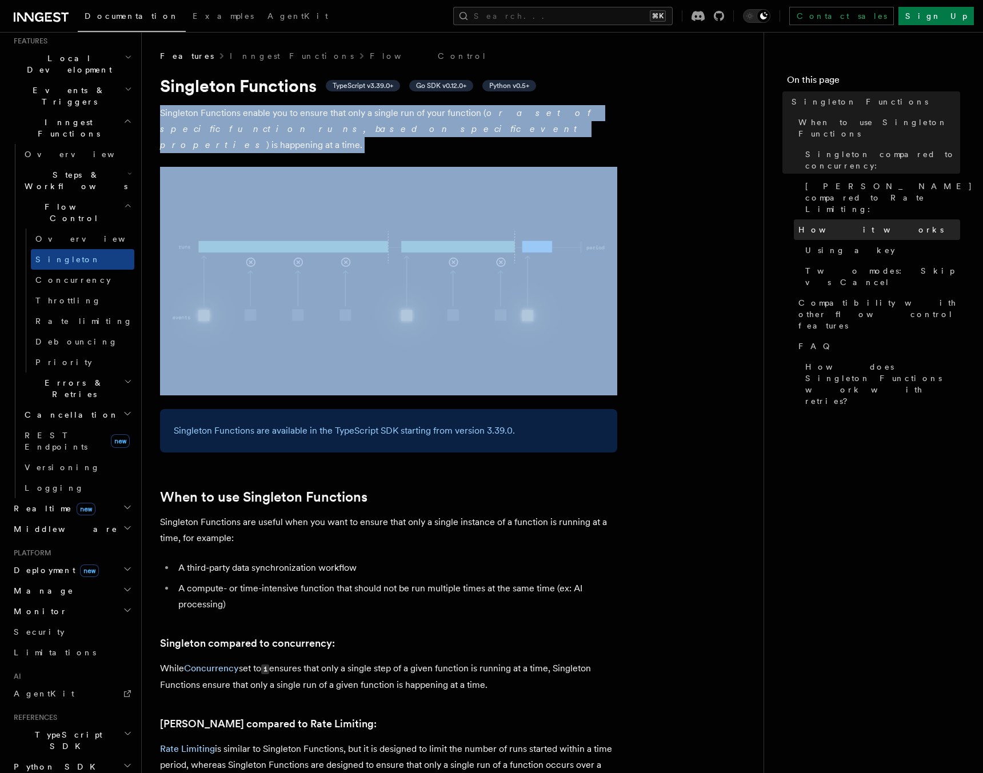
drag, startPoint x: 245, startPoint y: 112, endPoint x: 904, endPoint y: 190, distance: 663.1
